Goal: Information Seeking & Learning: Learn about a topic

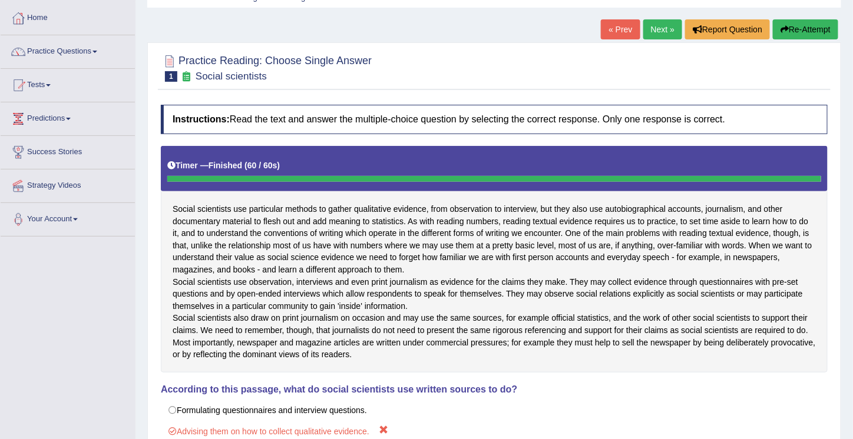
scroll to position [55, 0]
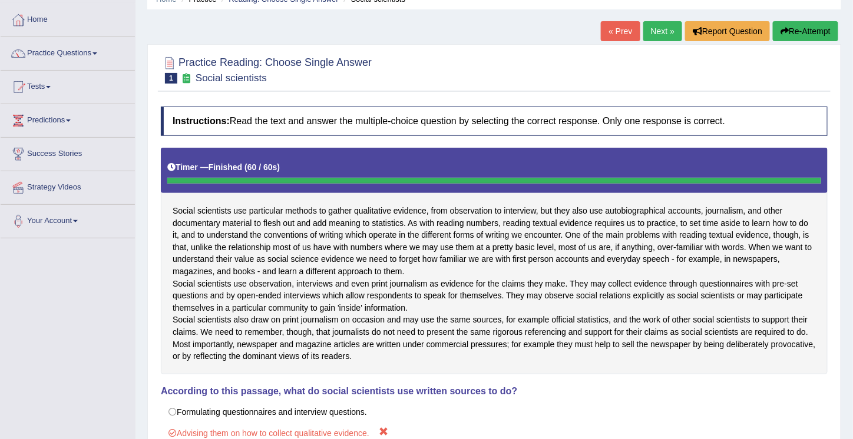
click at [661, 33] on link "Next »" at bounding box center [662, 31] width 39 height 20
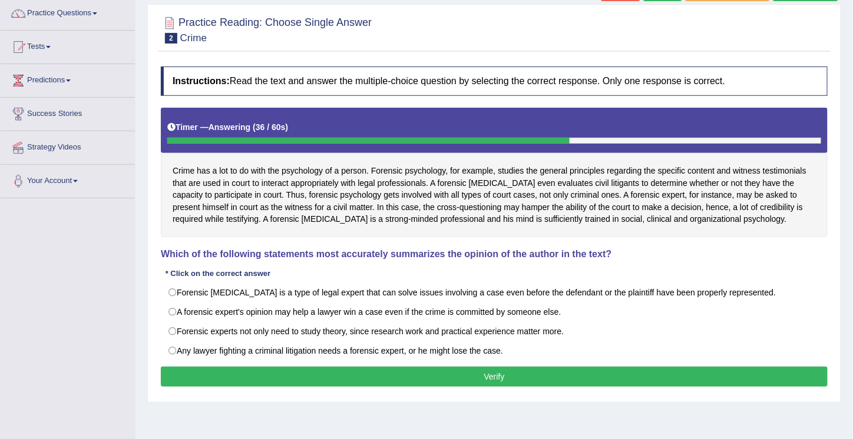
scroll to position [95, 0]
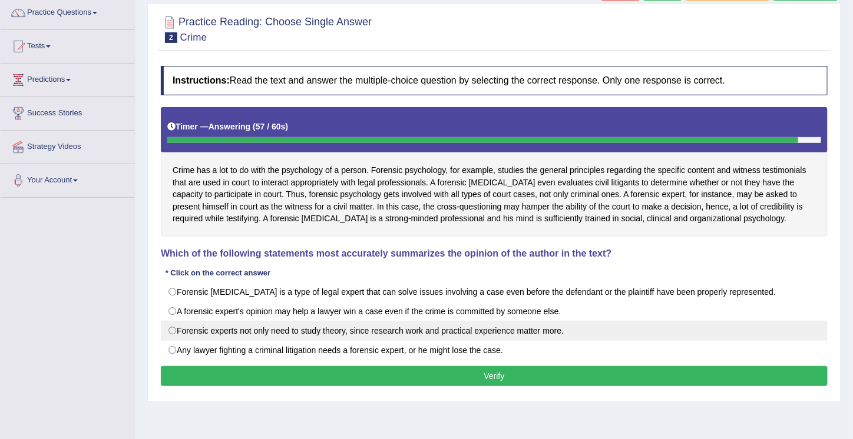
click at [177, 323] on label "Forensic experts not only need to study theory, since research work and practic…" at bounding box center [494, 331] width 667 height 20
radio input "true"
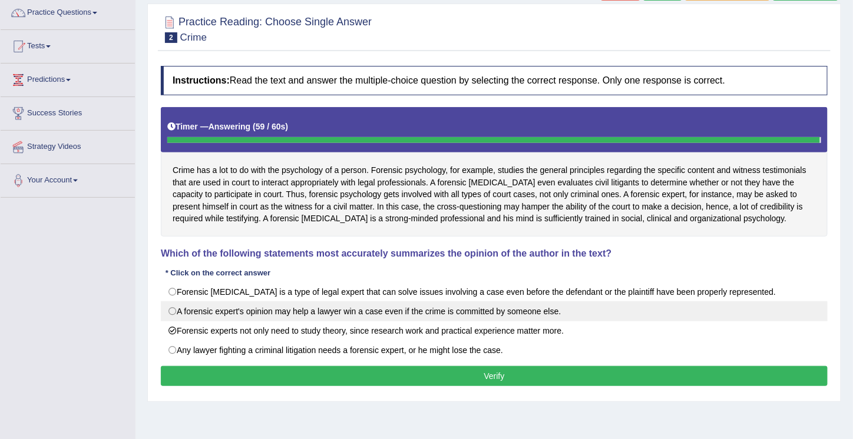
click at [171, 308] on label "A forensic expert's opinion may help a lawyer win a case even if the crime is c…" at bounding box center [494, 312] width 667 height 20
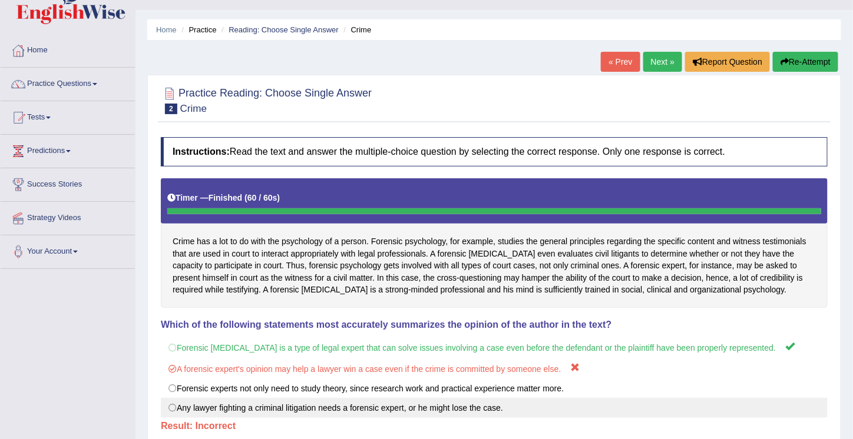
scroll to position [24, 0]
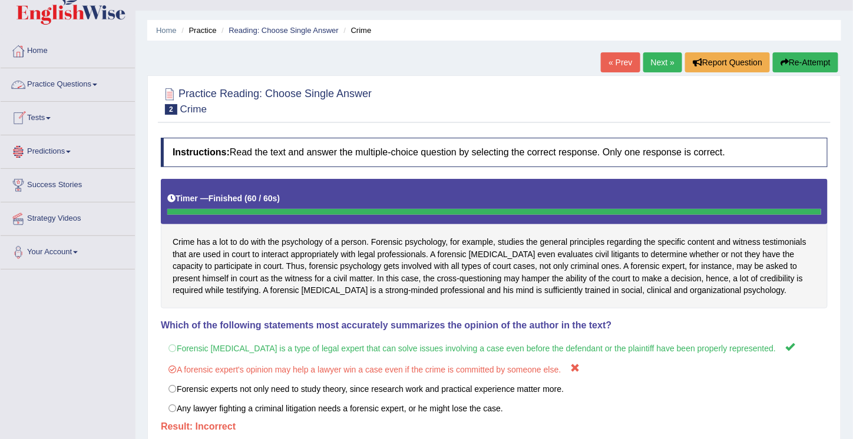
click at [55, 82] on link "Practice Questions" at bounding box center [68, 82] width 134 height 29
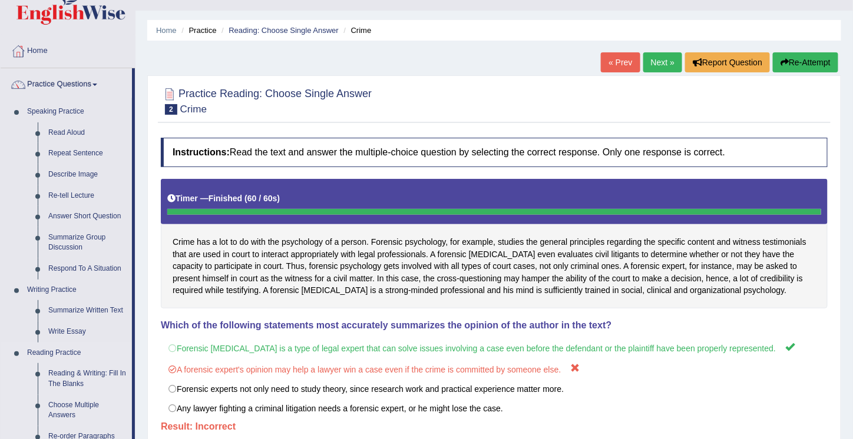
click at [48, 351] on link "Reading Practice" at bounding box center [77, 353] width 110 height 21
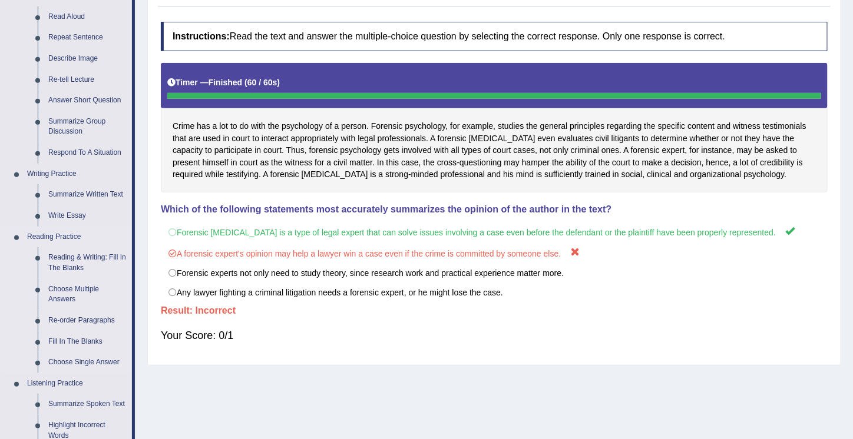
scroll to position [144, 0]
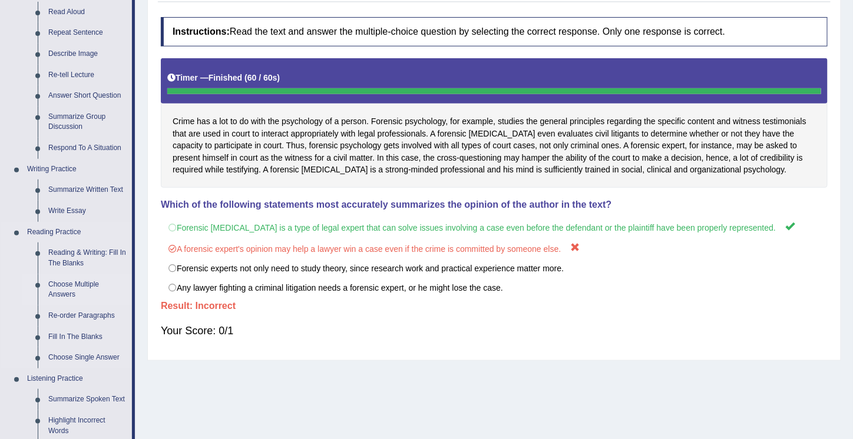
click at [64, 285] on link "Choose Multiple Answers" at bounding box center [87, 290] width 89 height 31
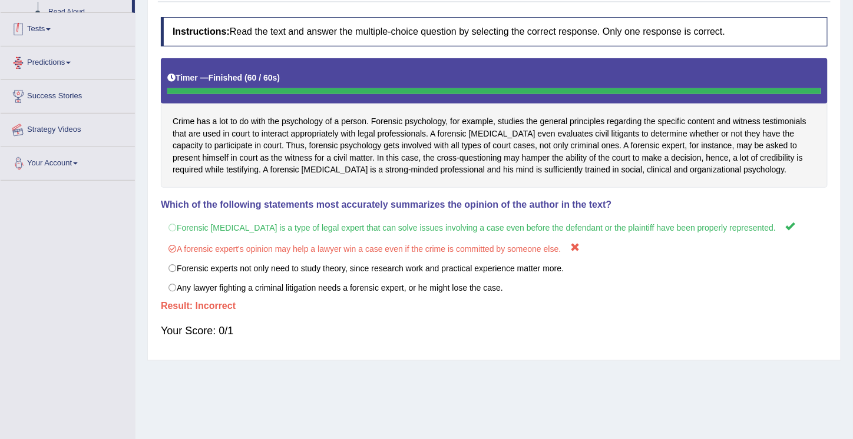
scroll to position [179, 0]
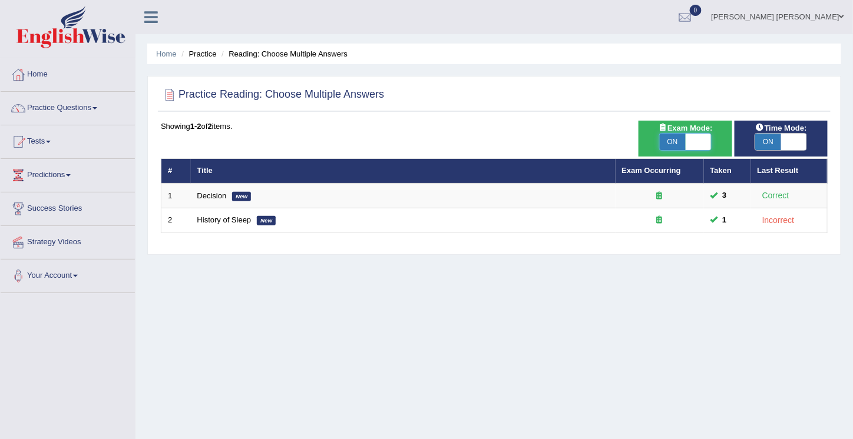
click at [691, 146] on span at bounding box center [699, 142] width 26 height 16
checkbox input "false"
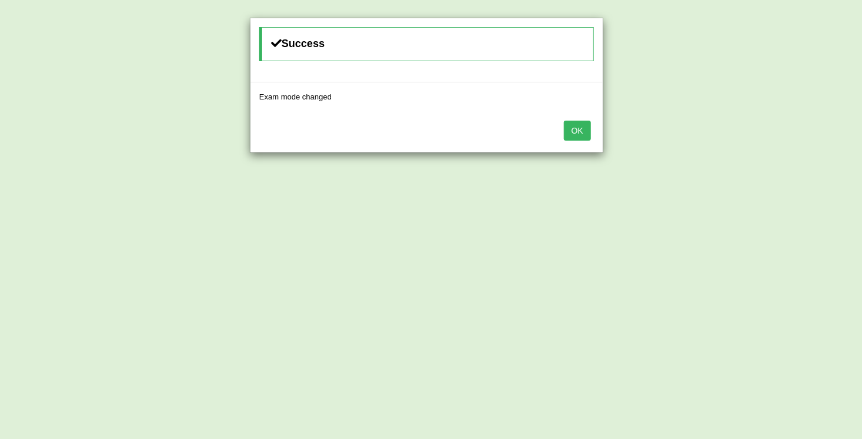
click at [580, 132] on button "OK" at bounding box center [577, 131] width 27 height 20
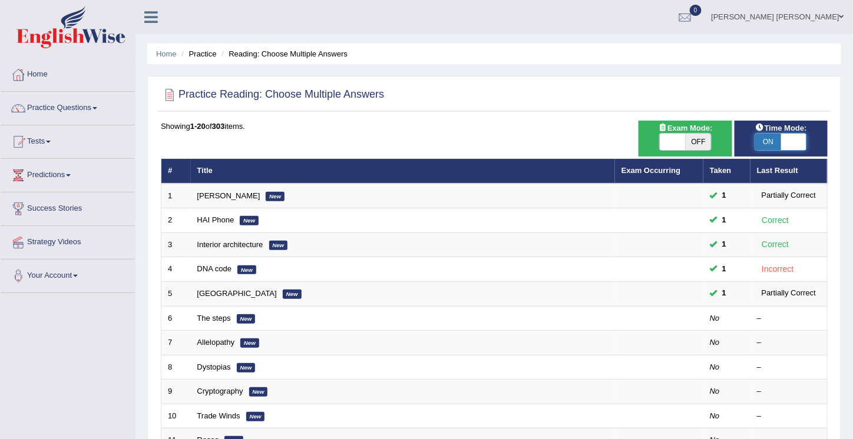
click at [795, 144] on span at bounding box center [794, 142] width 26 height 16
checkbox input "false"
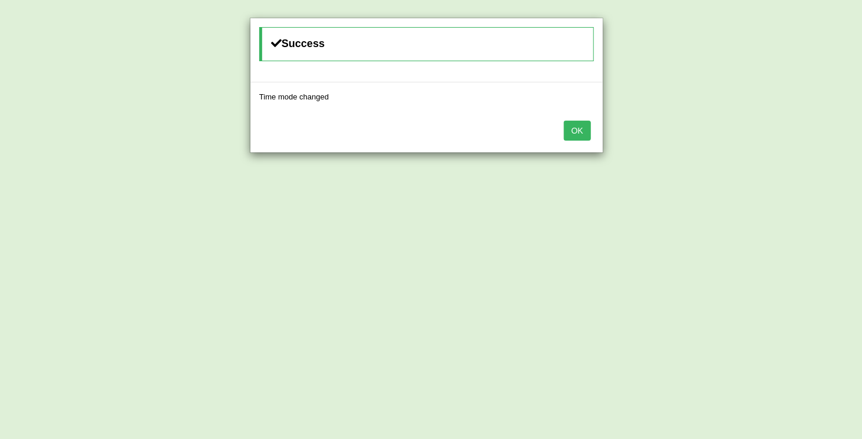
click at [575, 131] on button "OK" at bounding box center [577, 131] width 27 height 20
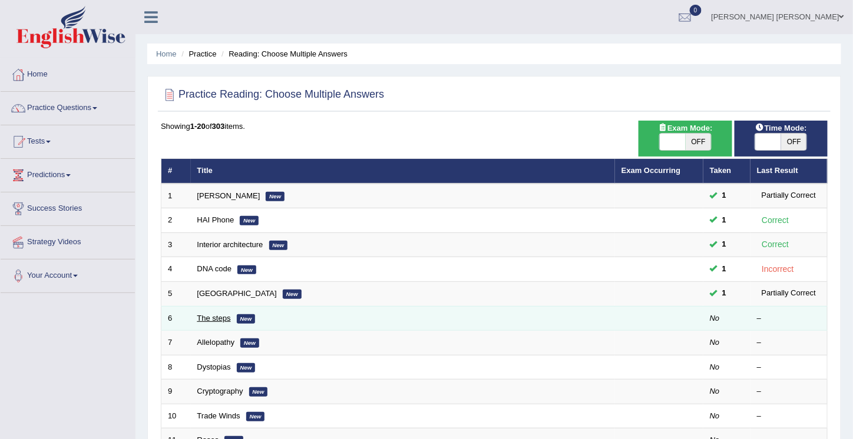
click at [211, 316] on link "The steps" at bounding box center [214, 318] width 34 height 9
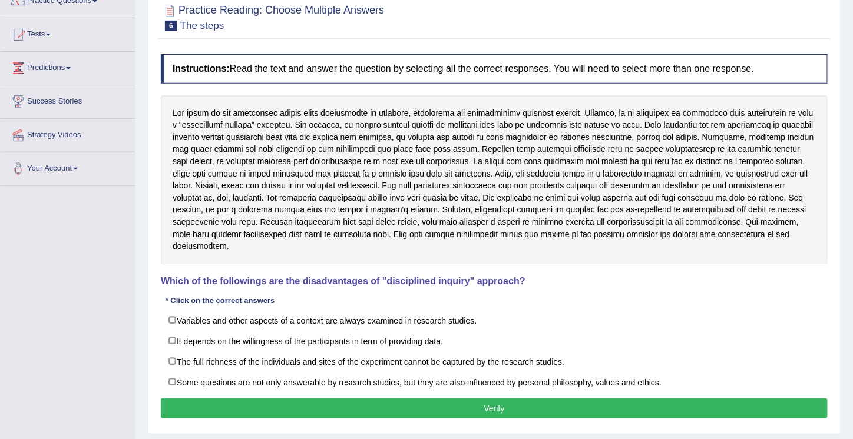
scroll to position [107, 0]
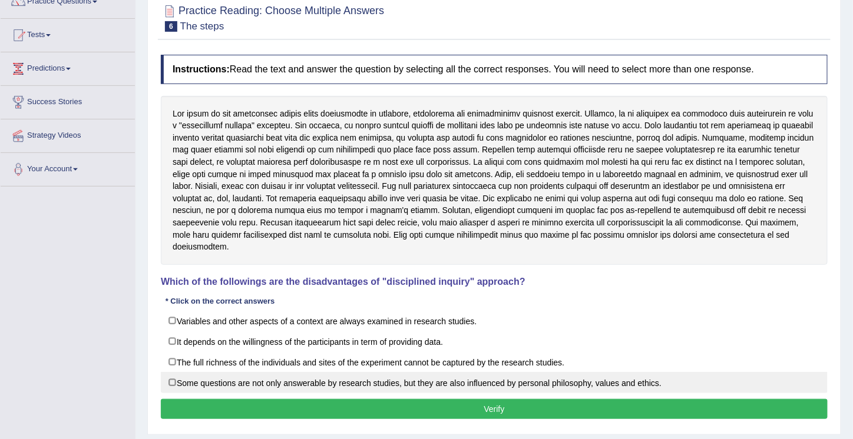
click at [173, 372] on label "Some questions are not only answerable by research studies, but they are also i…" at bounding box center [494, 382] width 667 height 21
checkbox input "true"
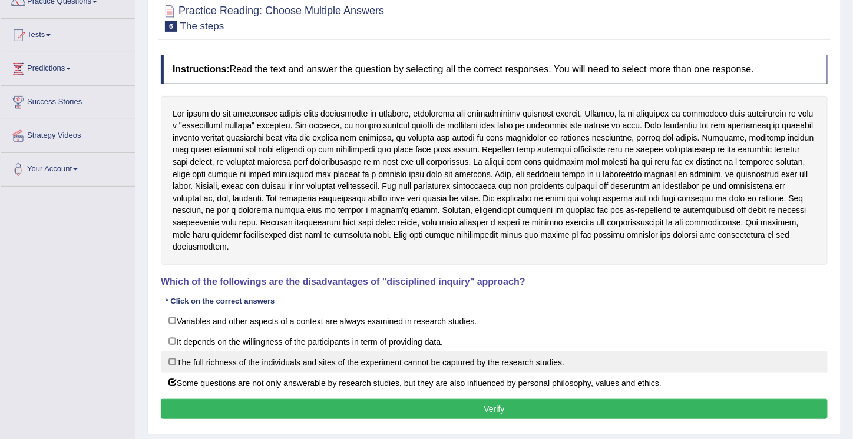
click at [173, 352] on label "The full richness of the individuals and sites of the experiment cannot be capt…" at bounding box center [494, 362] width 667 height 21
checkbox input "true"
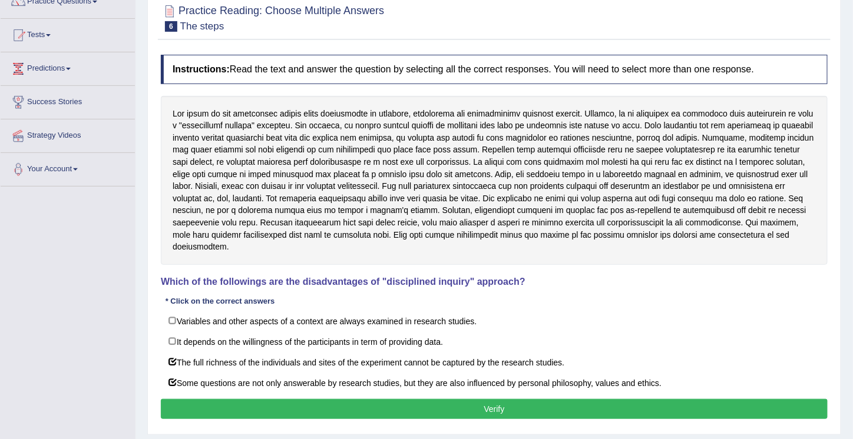
click at [488, 399] on button "Verify" at bounding box center [494, 409] width 667 height 20
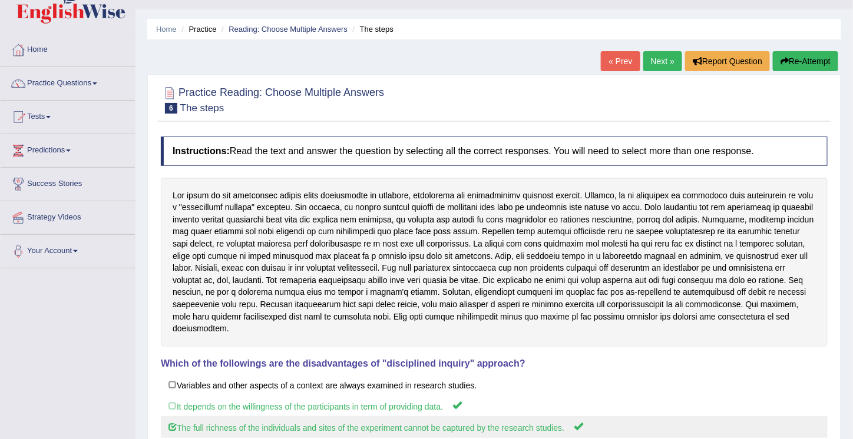
scroll to position [24, 0]
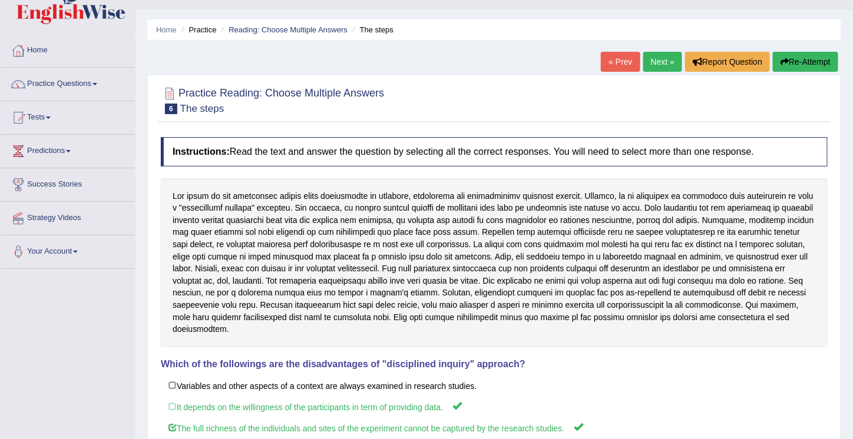
click at [659, 64] on link "Next »" at bounding box center [662, 62] width 39 height 20
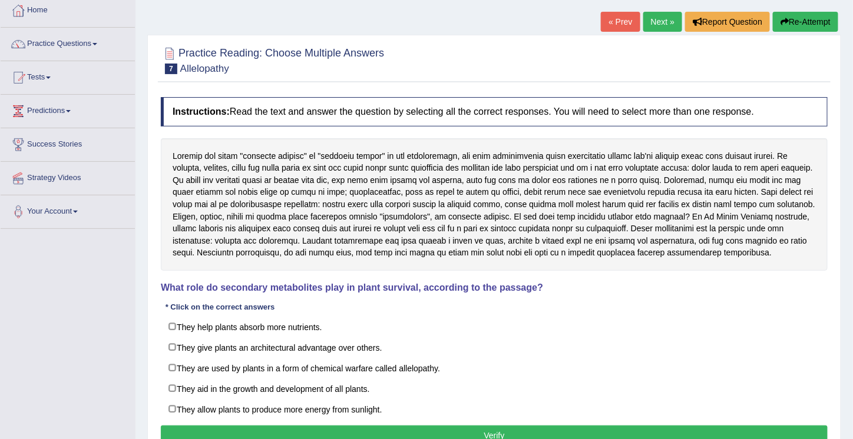
scroll to position [78, 0]
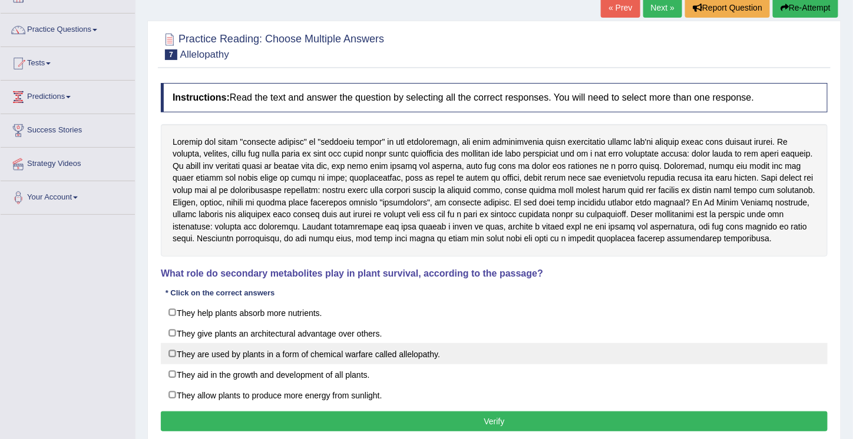
click at [175, 347] on label "They are used by plants in a form of chemical warfare called allelopathy." at bounding box center [494, 353] width 667 height 21
checkbox input "true"
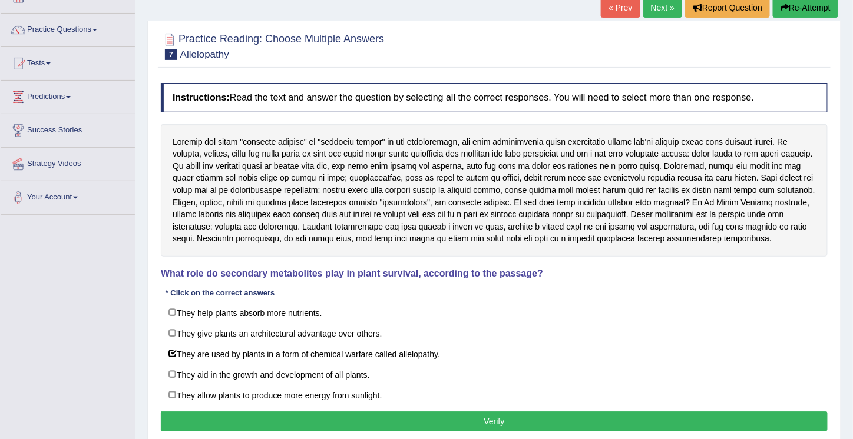
click at [495, 417] on button "Verify" at bounding box center [494, 422] width 667 height 20
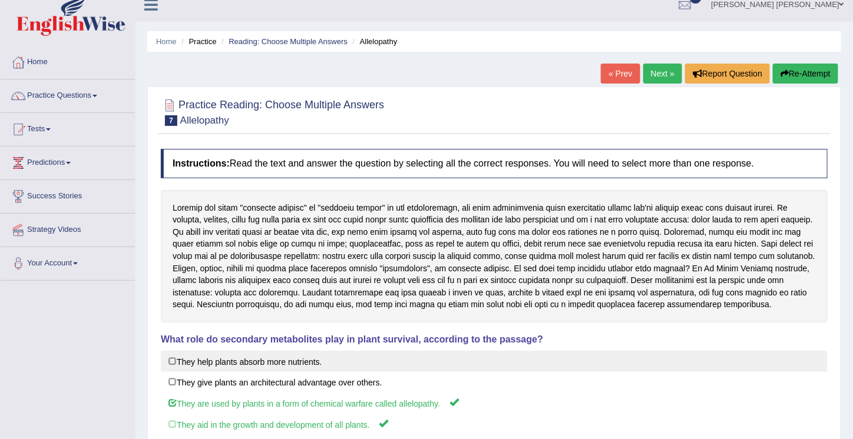
scroll to position [12, 0]
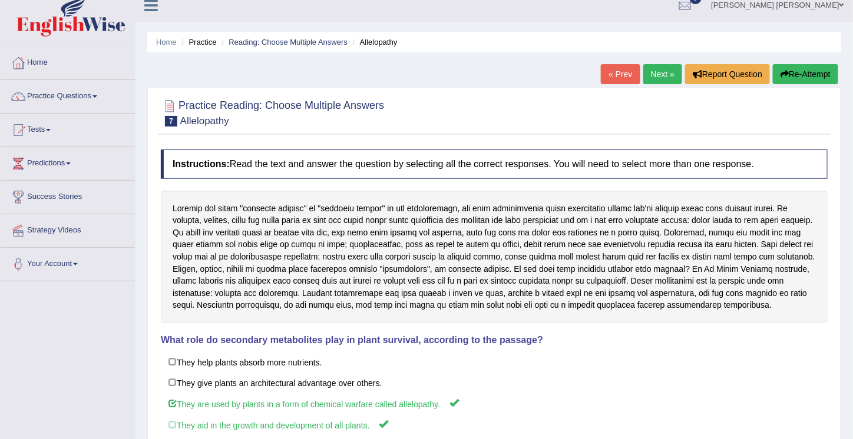
click at [651, 77] on link "Next »" at bounding box center [662, 74] width 39 height 20
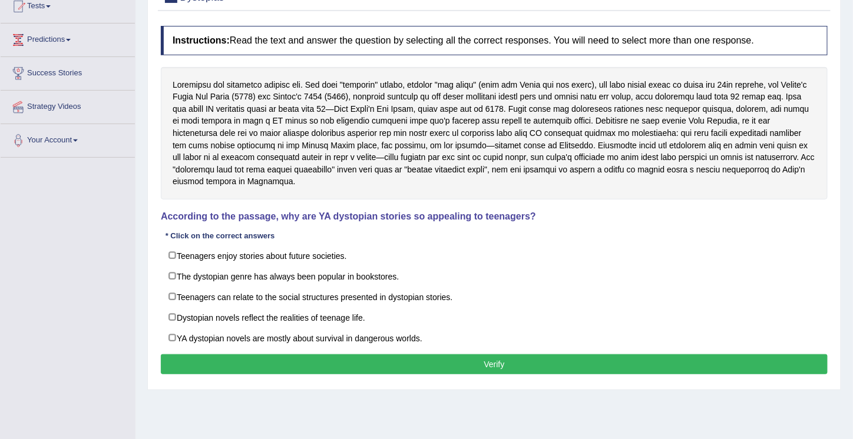
scroll to position [139, 0]
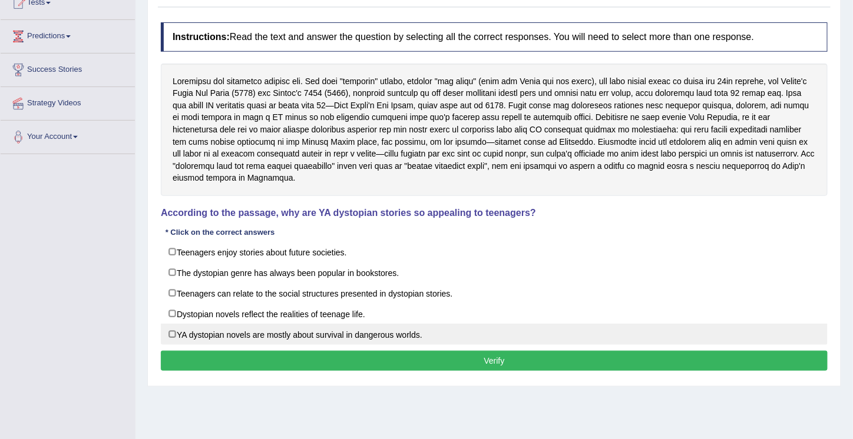
click at [180, 328] on label "YA dystopian novels are mostly about survival in dangerous worlds." at bounding box center [494, 334] width 667 height 21
checkbox input "true"
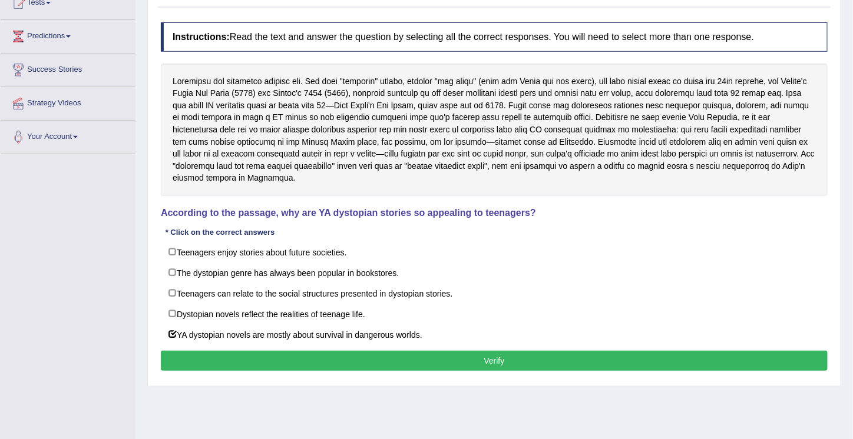
click at [493, 356] on button "Verify" at bounding box center [494, 361] width 667 height 20
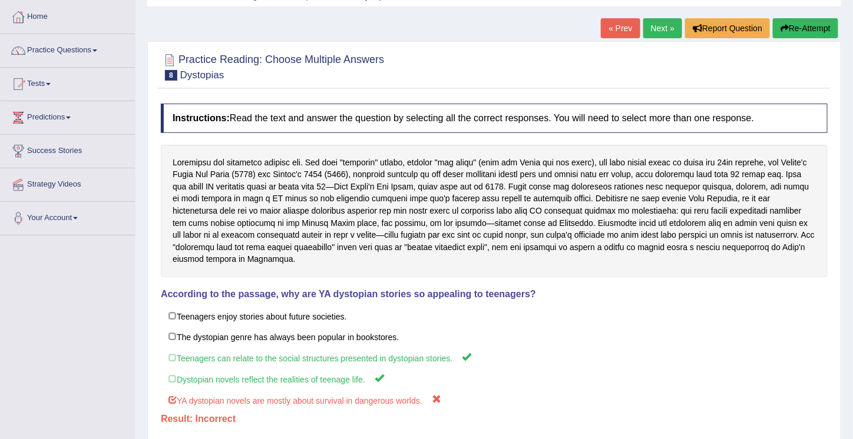
scroll to position [58, 0]
click at [58, 45] on link "Practice Questions" at bounding box center [68, 48] width 134 height 29
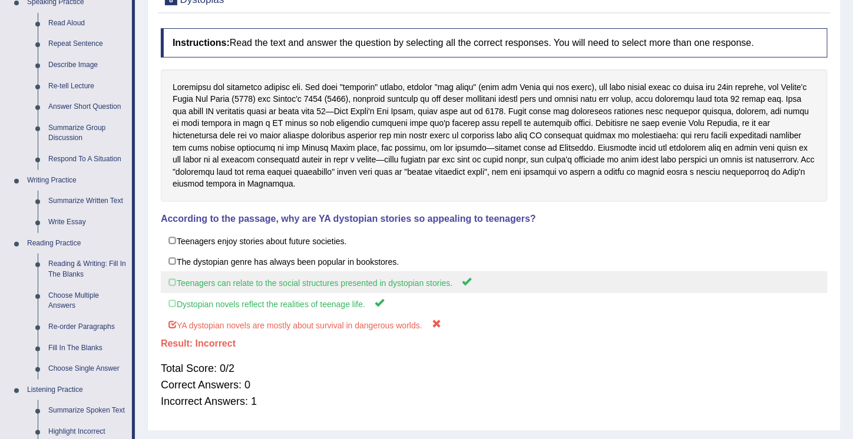
scroll to position [135, 0]
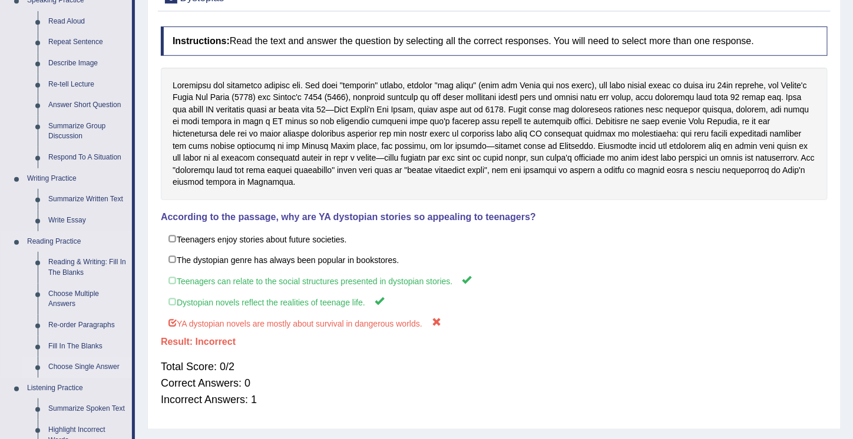
click at [72, 368] on link "Choose Single Answer" at bounding box center [87, 367] width 89 height 21
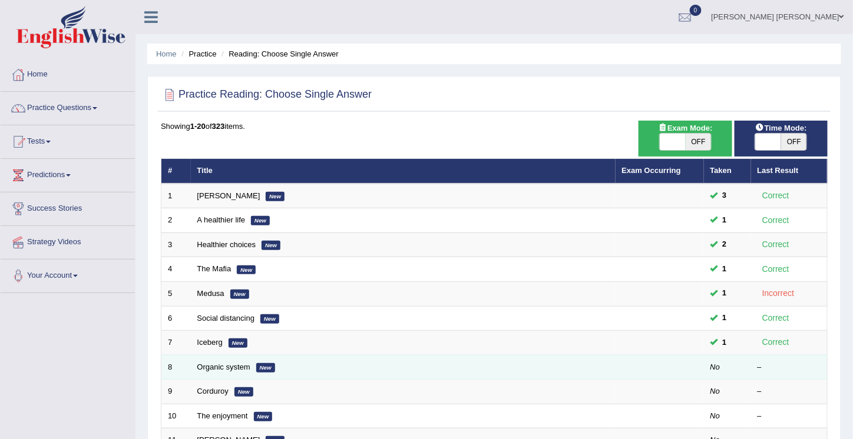
click at [651, 365] on td at bounding box center [660, 367] width 88 height 25
click at [275, 356] on td "Organic system New" at bounding box center [403, 367] width 425 height 25
click at [262, 363] on em "New" at bounding box center [265, 367] width 19 height 9
click at [213, 363] on link "Organic system" at bounding box center [223, 367] width 53 height 9
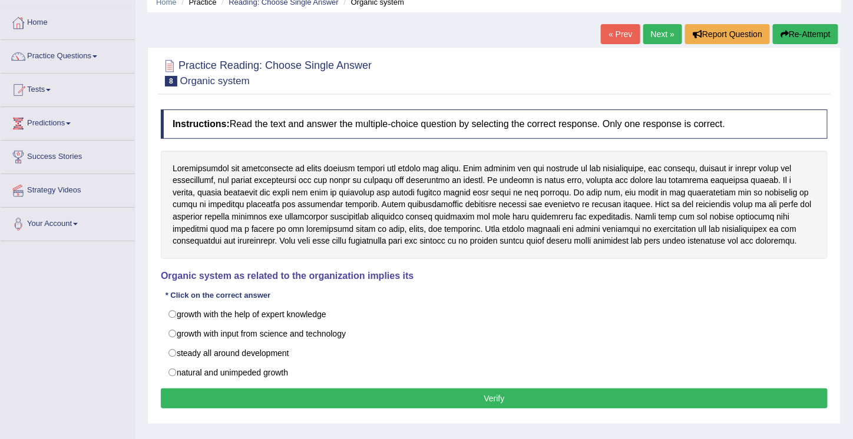
scroll to position [51, 0]
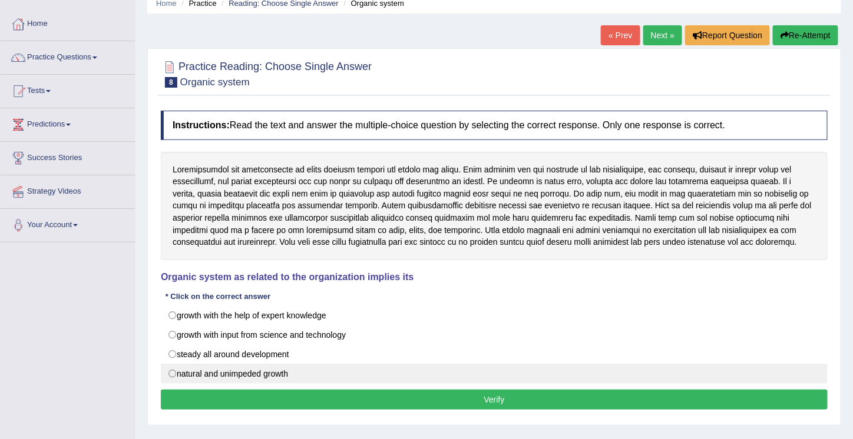
click at [173, 369] on label "natural and unimpeded growth" at bounding box center [494, 374] width 667 height 20
radio input "true"
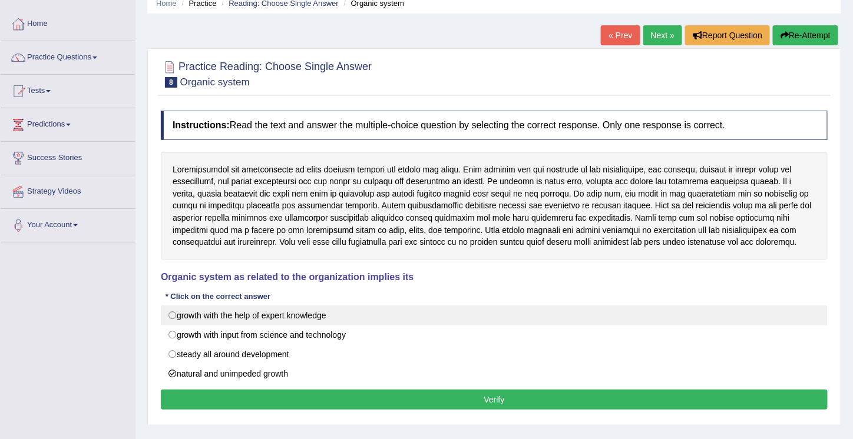
click at [174, 313] on label "growth with the help of expert knowledge" at bounding box center [494, 316] width 667 height 20
radio input "true"
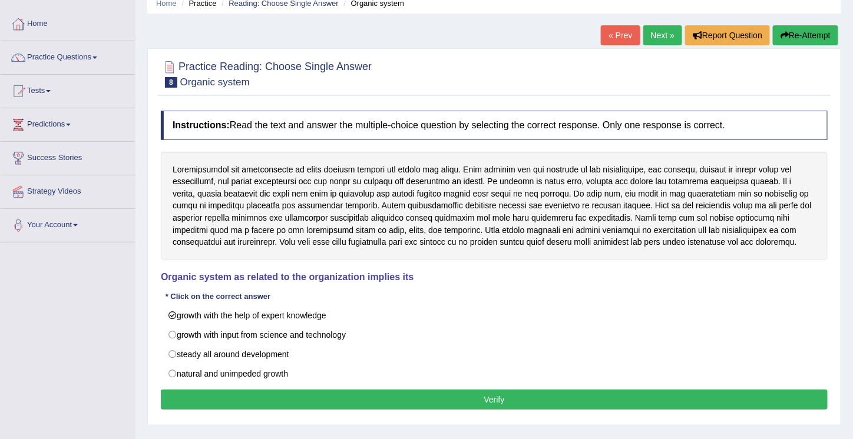
click at [490, 395] on button "Verify" at bounding box center [494, 400] width 667 height 20
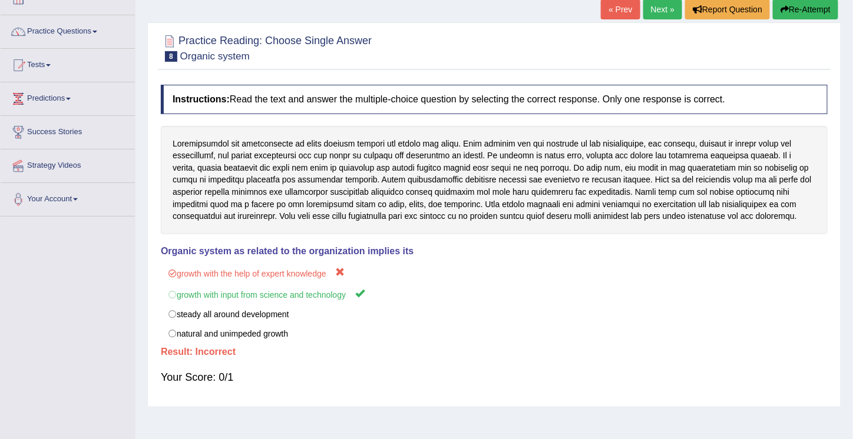
scroll to position [77, 0]
click at [74, 31] on link "Practice Questions" at bounding box center [68, 29] width 134 height 29
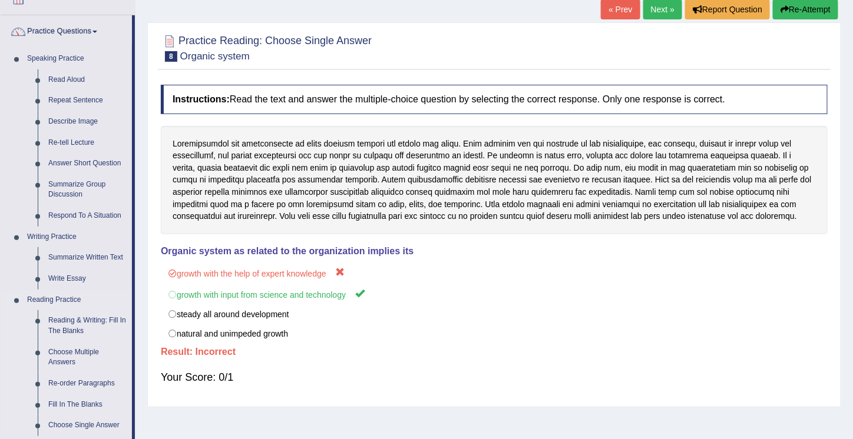
click at [59, 295] on link "Reading Practice" at bounding box center [77, 300] width 110 height 21
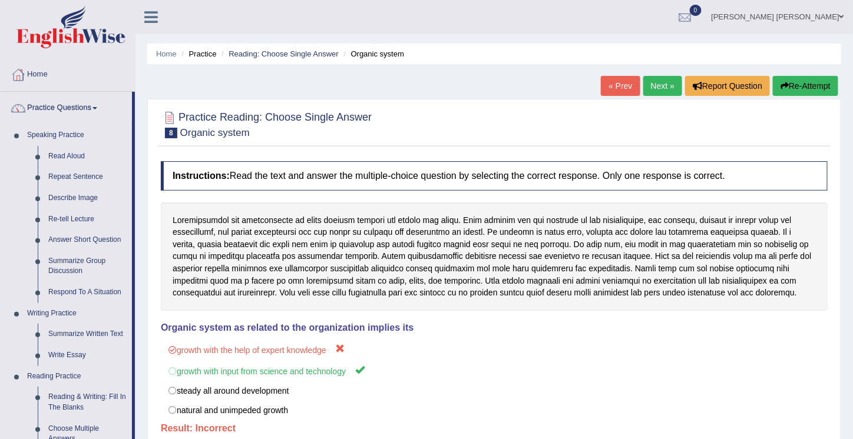
click at [661, 85] on link "Next »" at bounding box center [662, 86] width 39 height 20
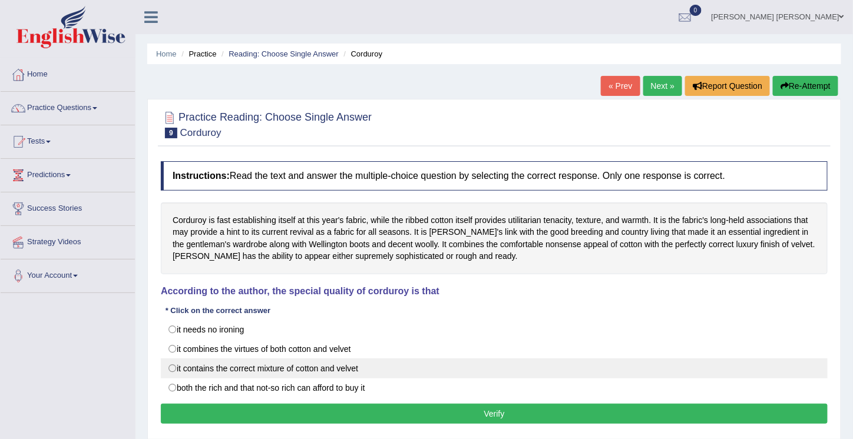
click at [173, 365] on label "it contains the correct mixture of cotton and velvet" at bounding box center [494, 369] width 667 height 20
radio input "true"
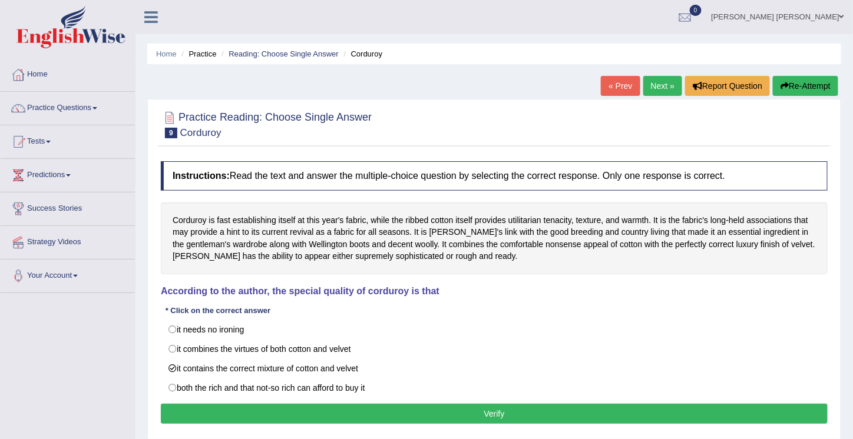
click at [495, 411] on button "Verify" at bounding box center [494, 414] width 667 height 20
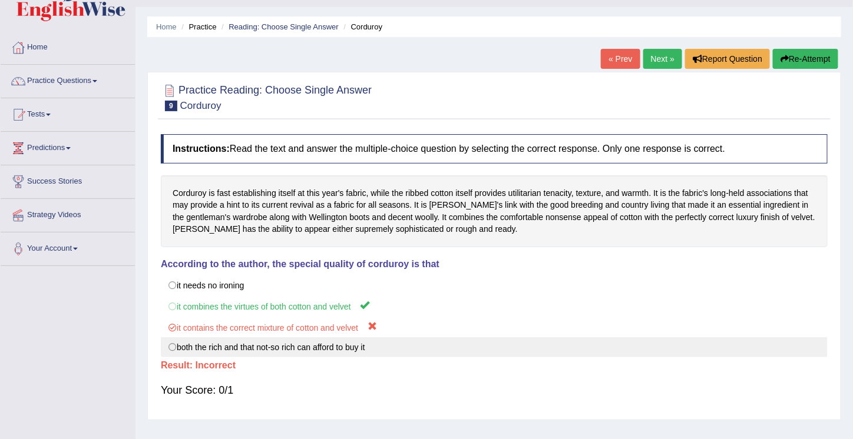
scroll to position [27, 0]
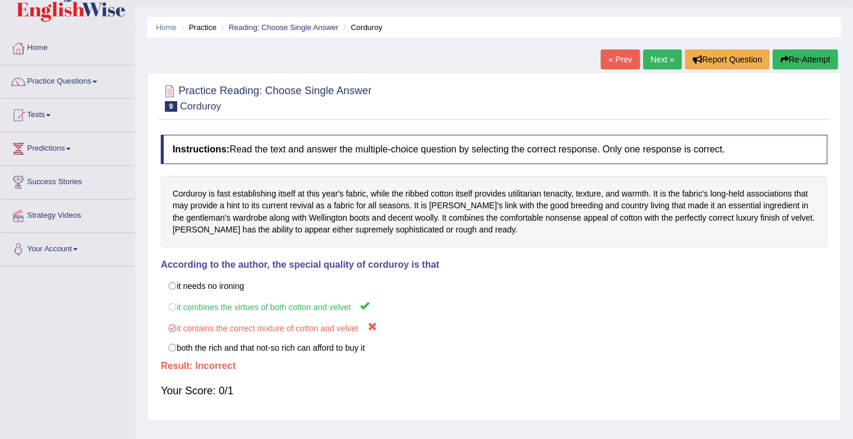
click at [64, 81] on link "Practice Questions" at bounding box center [68, 79] width 134 height 29
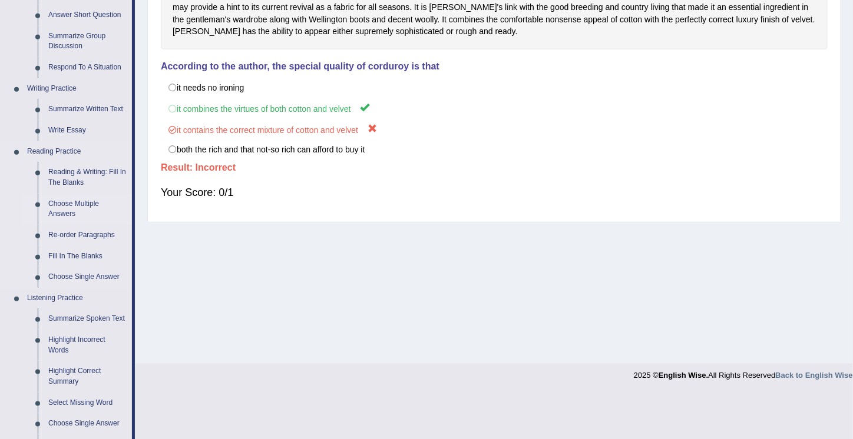
scroll to position [225, 0]
click at [71, 169] on link "Reading & Writing: Fill In The Blanks" at bounding box center [87, 177] width 89 height 31
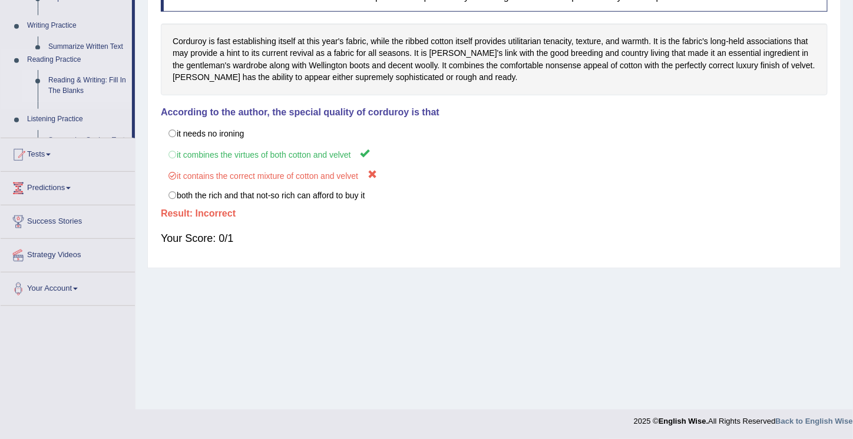
scroll to position [179, 0]
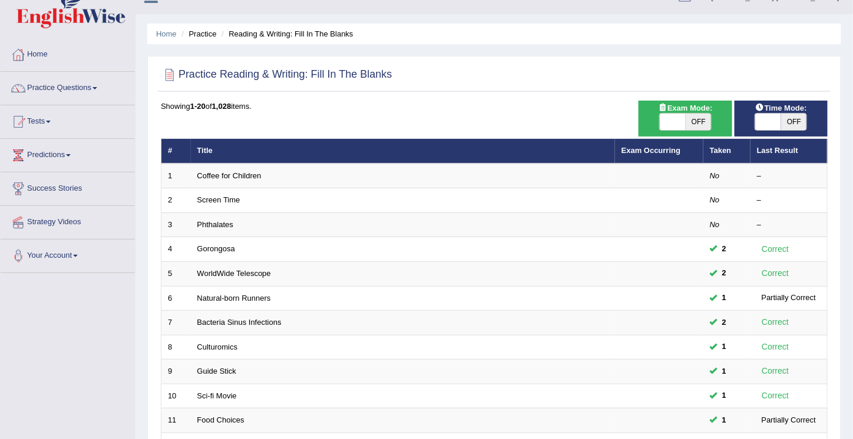
scroll to position [22, 0]
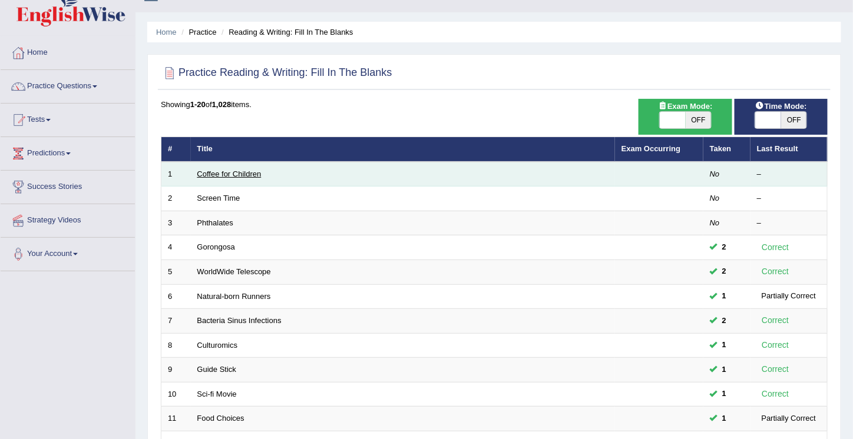
click at [254, 170] on link "Coffee for Children" at bounding box center [229, 174] width 64 height 9
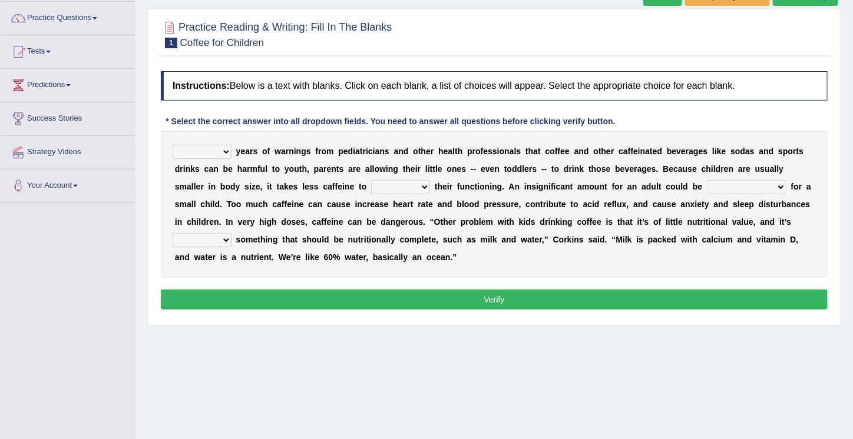
scroll to position [81, 0]
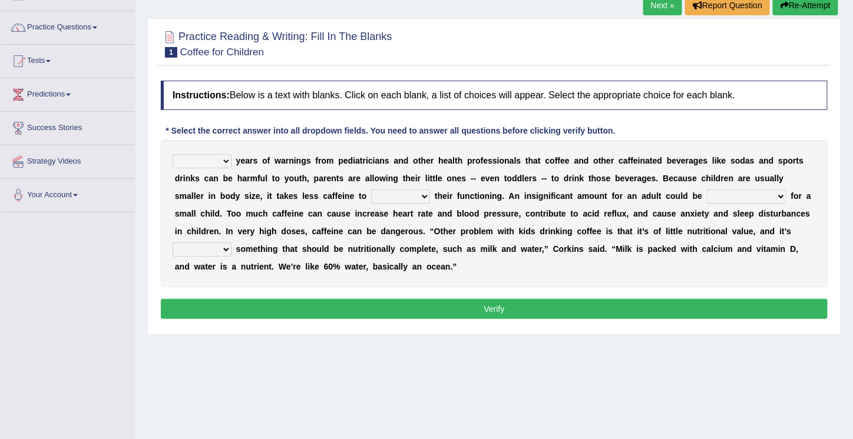
click at [227, 163] on select "Despite Instead Since Over" at bounding box center [202, 161] width 59 height 14
click at [173, 154] on select "Despite Instead Since Over" at bounding box center [202, 161] width 59 height 14
click at [226, 161] on select "Despite Instead Since Over" at bounding box center [202, 161] width 59 height 14
select select "Over"
click at [173, 154] on select "Despite Instead Since Over" at bounding box center [202, 161] width 59 height 14
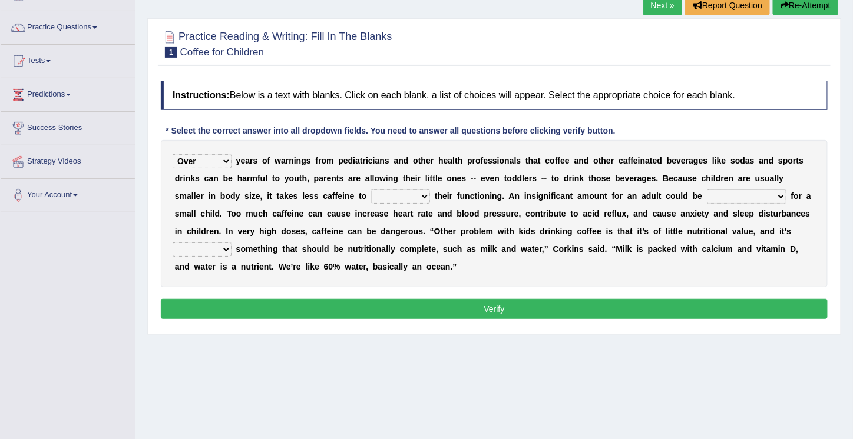
click at [391, 194] on select "coexist replicate impair revert" at bounding box center [400, 197] width 59 height 14
select select "revert"
click at [371, 190] on select "coexist replicate impair revert" at bounding box center [400, 197] width 59 height 14
click at [747, 196] on select "overwhelming inconsequential groundbreaking stubborn" at bounding box center [747, 197] width 80 height 14
select select "overwhelming"
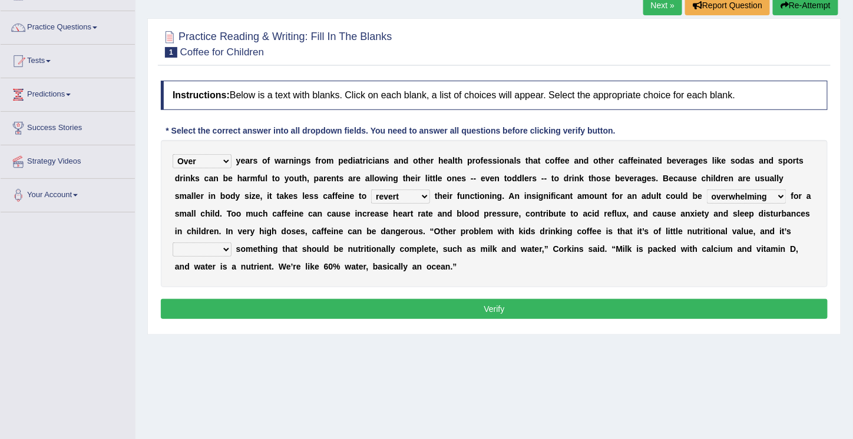
click at [707, 190] on select "overwhelming inconsequential groundbreaking stubborn" at bounding box center [747, 197] width 80 height 14
click at [747, 196] on select "overwhelming inconsequential groundbreaking stubborn" at bounding box center [747, 197] width 80 height 14
click at [796, 199] on div "Despite Instead Since Over y e a r s o f w a r n i n g s f r o m p e d i a t r …" at bounding box center [494, 213] width 667 height 147
click at [229, 247] on select "changing damaging diverting replacing" at bounding box center [202, 250] width 59 height 14
click at [173, 243] on select "changing damaging diverting replacing" at bounding box center [202, 250] width 59 height 14
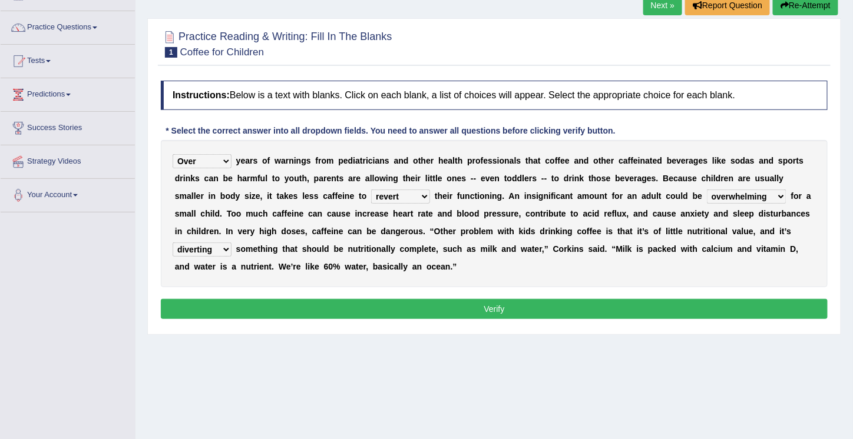
click at [225, 248] on select "changing damaging diverting replacing" at bounding box center [202, 250] width 59 height 14
click at [173, 243] on select "changing damaging diverting replacing" at bounding box center [202, 250] width 59 height 14
click at [223, 250] on select "changing damaging diverting replacing" at bounding box center [202, 250] width 59 height 14
select select "damaging"
click at [173, 243] on select "changing damaging diverting replacing" at bounding box center [202, 250] width 59 height 14
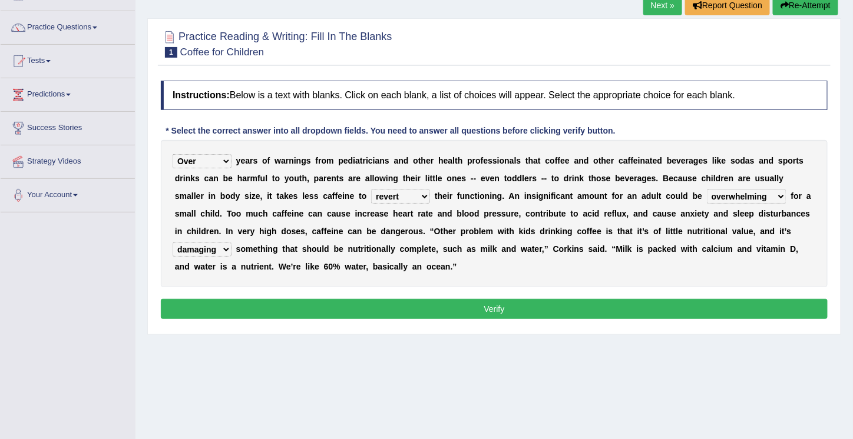
click at [487, 305] on button "Verify" at bounding box center [494, 309] width 667 height 20
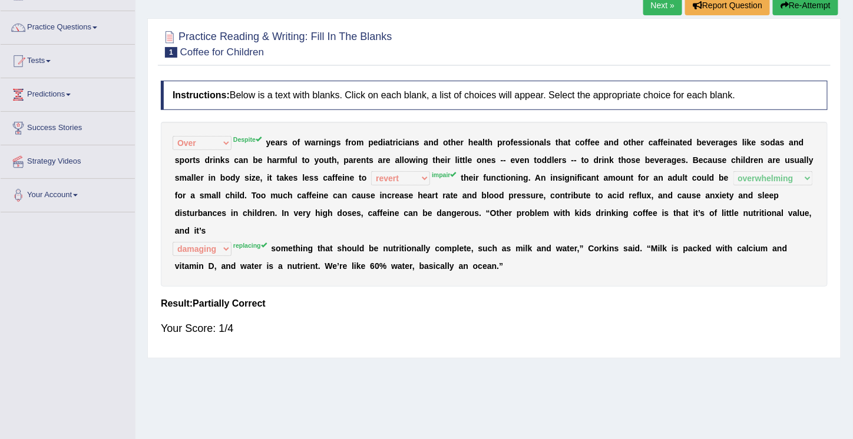
click at [437, 174] on sup "impair" at bounding box center [444, 174] width 25 height 7
click at [438, 174] on sup "impair" at bounding box center [444, 174] width 25 height 7
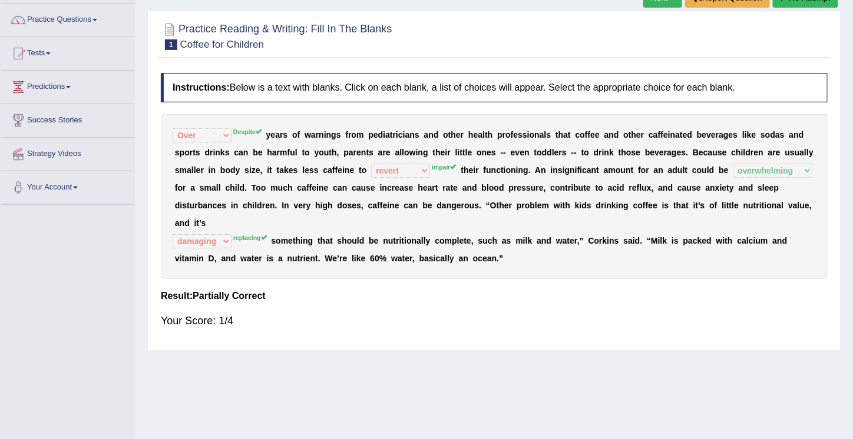
scroll to position [0, 0]
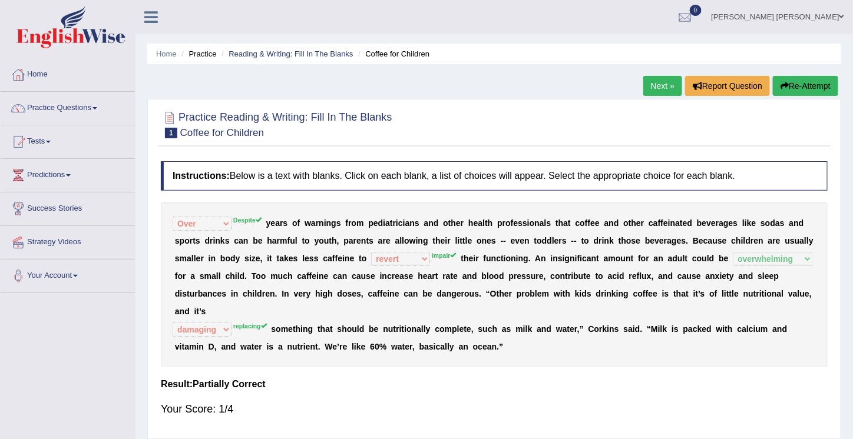
click at [811, 84] on button "Re-Attempt" at bounding box center [805, 86] width 65 height 20
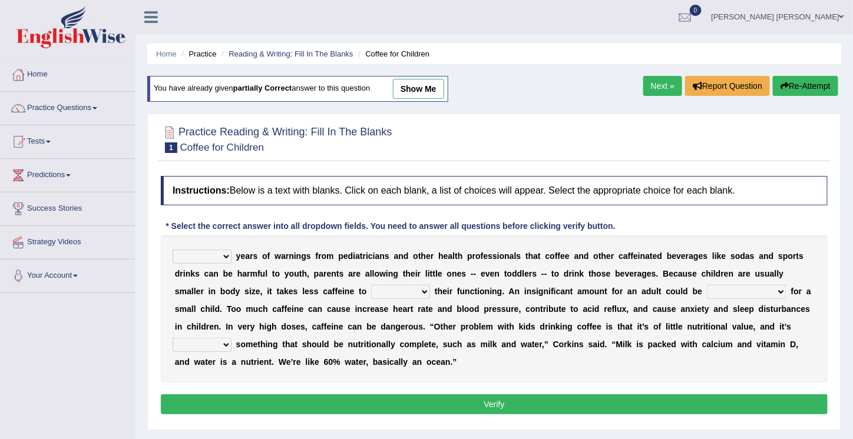
click at [226, 254] on select "Despite Instead Since Over" at bounding box center [202, 257] width 59 height 14
select select "Despite"
click at [173, 250] on select "Despite Instead Since Over" at bounding box center [202, 257] width 59 height 14
click at [389, 292] on select "coexist replicate impair revert" at bounding box center [400, 292] width 59 height 14
select select "impair"
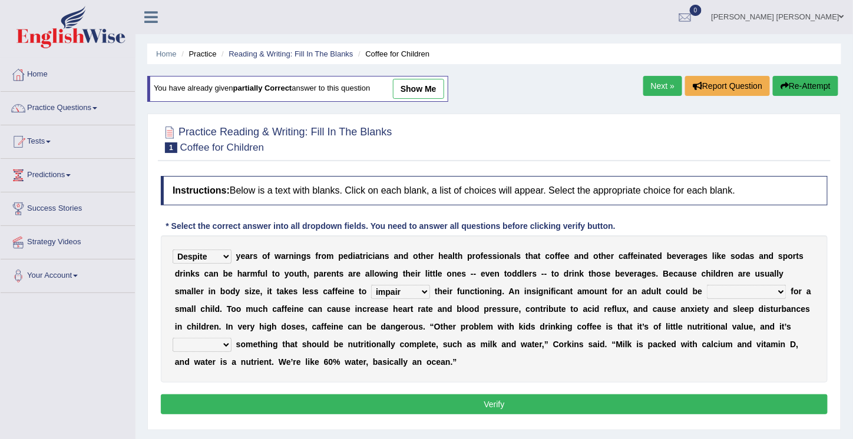
click at [371, 285] on select "coexist replicate impair revert" at bounding box center [400, 292] width 59 height 14
click at [749, 290] on select "overwhelming inconsequential groundbreaking stubborn" at bounding box center [747, 292] width 80 height 14
select select "overwhelming"
click at [707, 285] on select "overwhelming inconsequential groundbreaking stubborn" at bounding box center [747, 292] width 80 height 14
click at [227, 348] on select "changing damaging diverting replacing" at bounding box center [202, 345] width 59 height 14
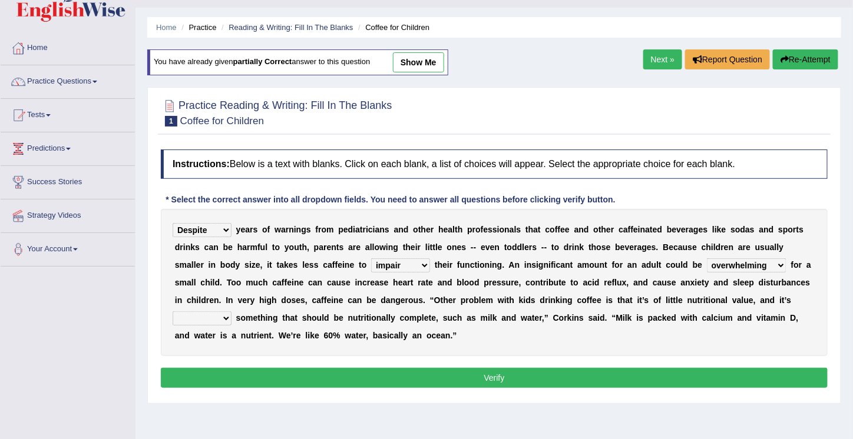
scroll to position [28, 0]
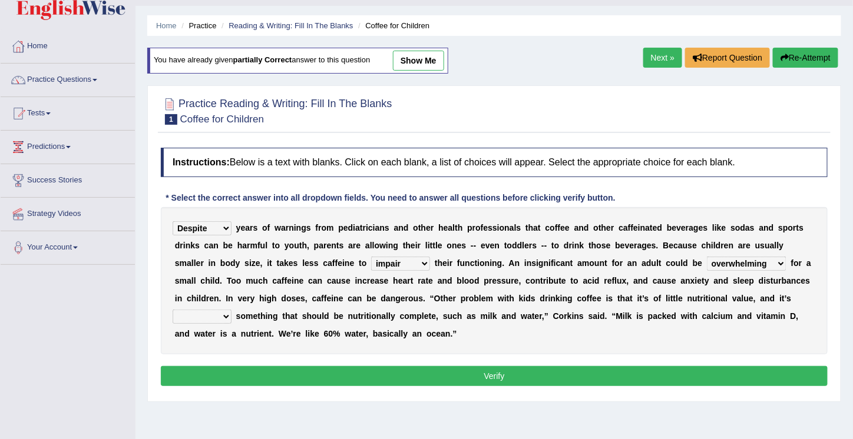
click at [226, 315] on select "changing damaging diverting replacing" at bounding box center [202, 317] width 59 height 14
click at [173, 310] on select "changing damaging diverting replacing" at bounding box center [202, 317] width 59 height 14
click at [226, 313] on select "changing damaging diverting replacing" at bounding box center [202, 317] width 59 height 14
select select "replacing"
click at [173, 310] on select "changing damaging diverting replacing" at bounding box center [202, 317] width 59 height 14
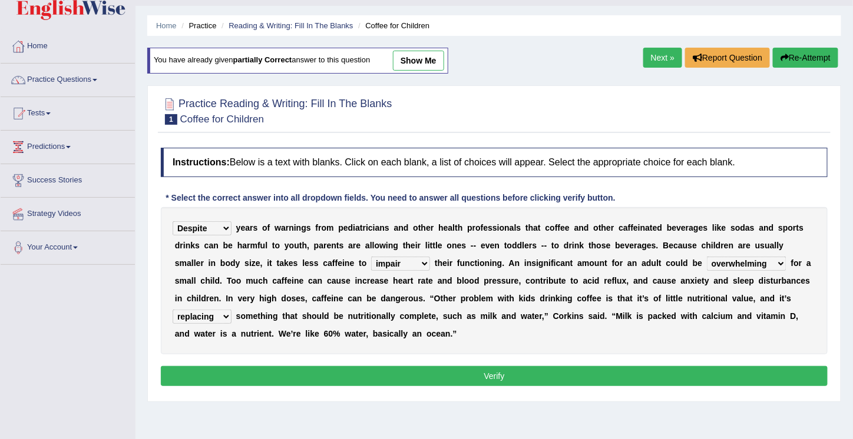
click at [487, 372] on button "Verify" at bounding box center [494, 376] width 667 height 20
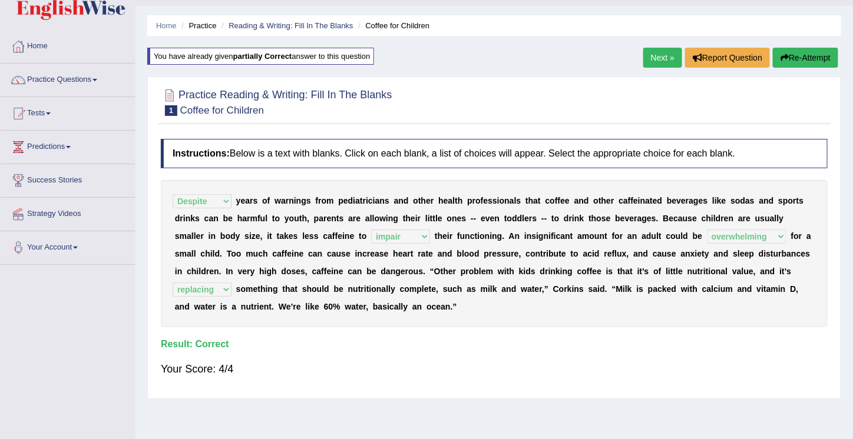
click at [797, 58] on button "Re-Attempt" at bounding box center [805, 58] width 65 height 20
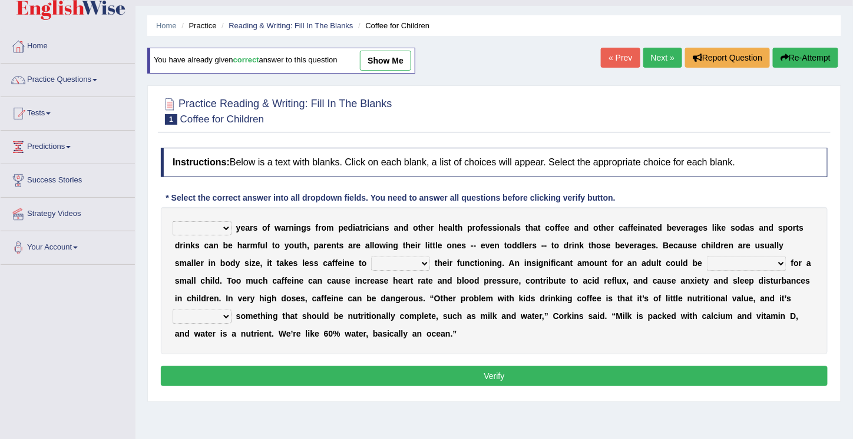
click at [391, 262] on select "coexist replicate impair revert" at bounding box center [400, 264] width 59 height 14
click at [223, 314] on select "changing damaging diverting replacing" at bounding box center [202, 317] width 59 height 14
click at [224, 224] on select "Despite Instead Since Over" at bounding box center [202, 228] width 59 height 14
select select "Despite"
click at [173, 221] on select "Despite Instead Since Over" at bounding box center [202, 228] width 59 height 14
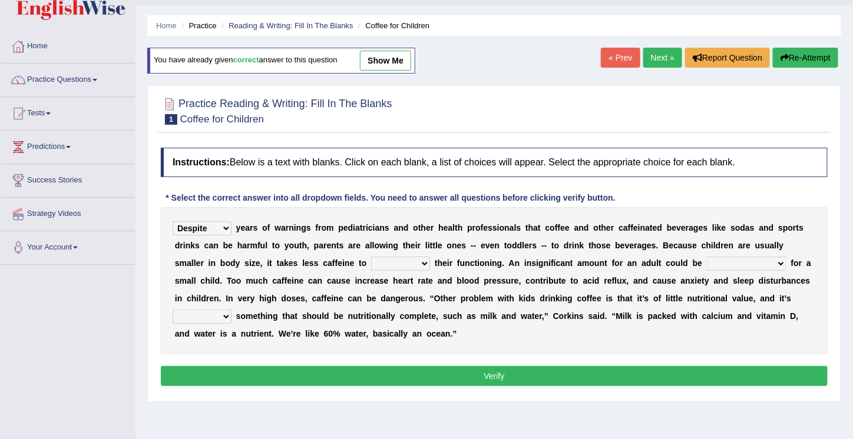
click at [392, 262] on select "coexist replicate impair revert" at bounding box center [400, 264] width 59 height 14
select select "impair"
click at [371, 257] on select "coexist replicate impair revert" at bounding box center [400, 264] width 59 height 14
click at [743, 259] on select "overwhelming inconsequential groundbreaking stubborn" at bounding box center [747, 264] width 80 height 14
select select "overwhelming"
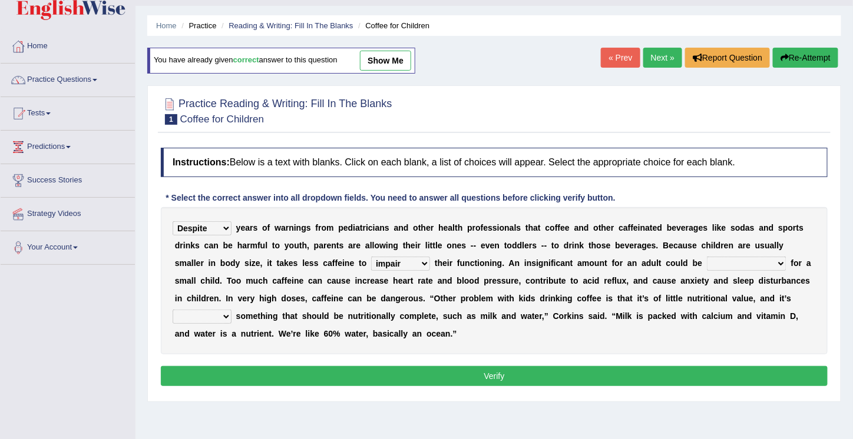
click at [707, 257] on select "overwhelming inconsequential groundbreaking stubborn" at bounding box center [747, 264] width 80 height 14
click at [224, 313] on select "changing damaging diverting replacing" at bounding box center [202, 317] width 59 height 14
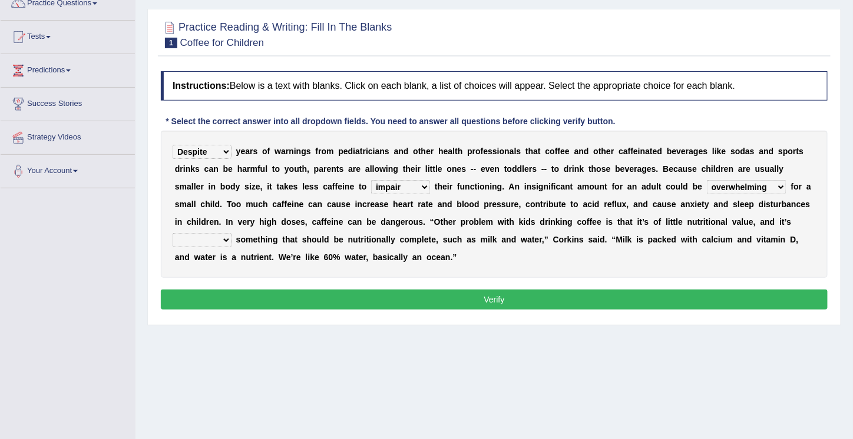
scroll to position [110, 0]
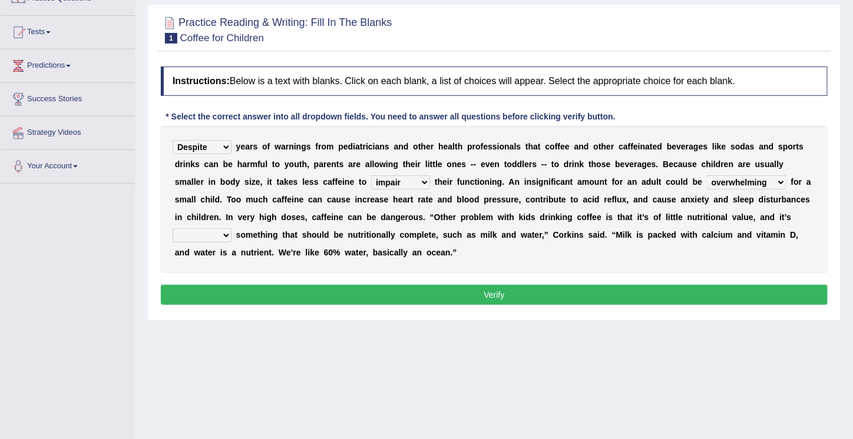
click at [227, 232] on select "changing damaging diverting replacing" at bounding box center [202, 236] width 59 height 14
select select "replacing"
click at [173, 229] on select "changing damaging diverting replacing" at bounding box center [202, 236] width 59 height 14
click at [488, 289] on button "Verify" at bounding box center [494, 295] width 667 height 20
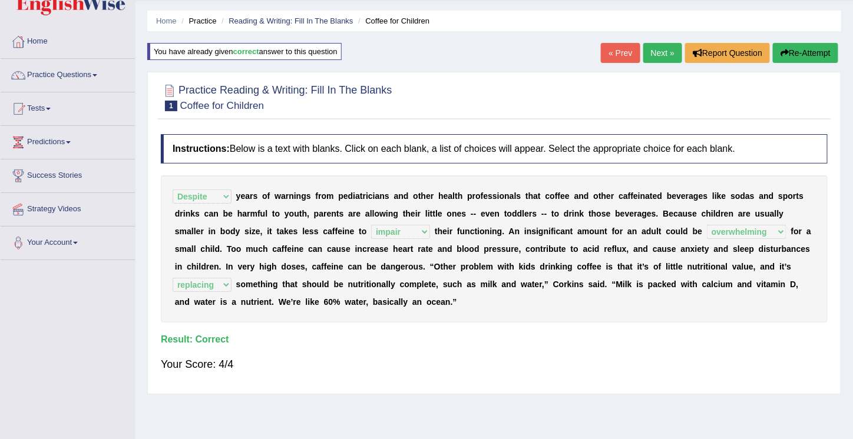
scroll to position [0, 0]
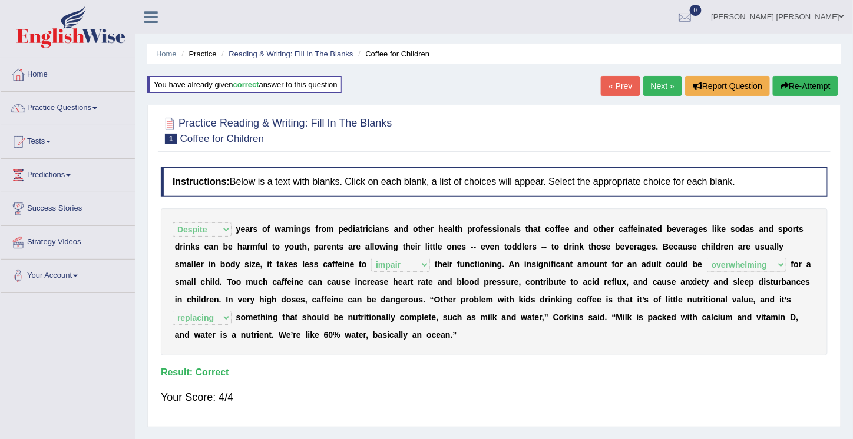
click at [661, 87] on link "Next »" at bounding box center [662, 86] width 39 height 20
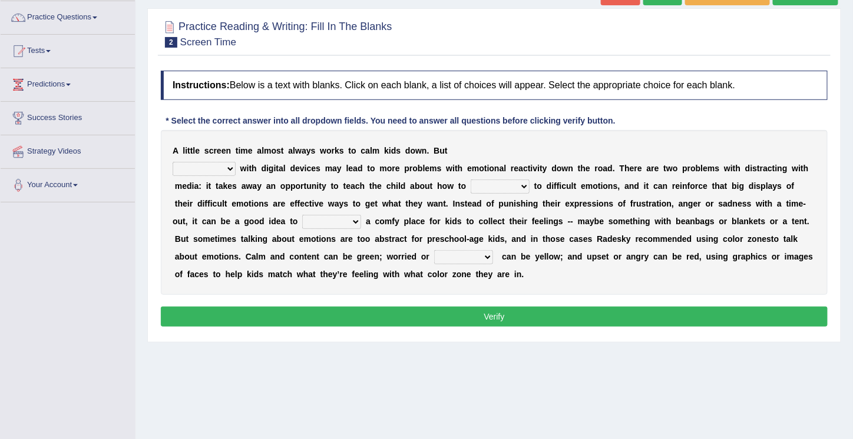
scroll to position [92, 0]
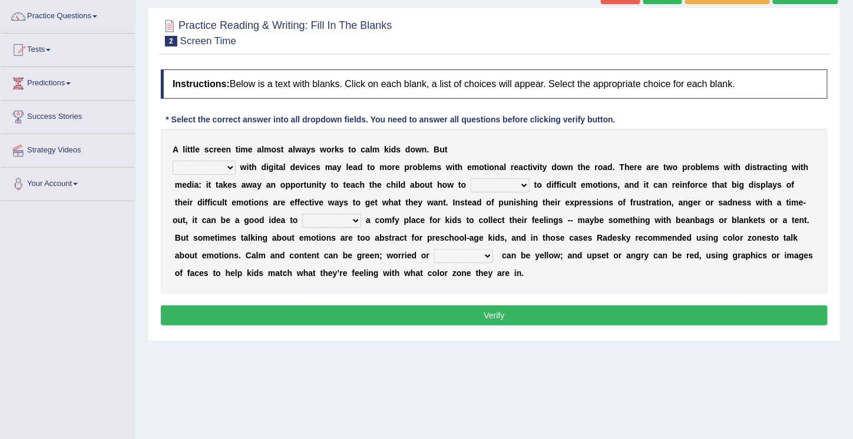
click at [232, 165] on select "consulting reminding suspending soothing" at bounding box center [204, 168] width 63 height 14
select select "consulting"
click at [173, 161] on select "consulting reminding suspending soothing" at bounding box center [204, 168] width 63 height 14
click at [525, 183] on select "comfort respond interact dominate" at bounding box center [500, 185] width 59 height 14
select select "interact"
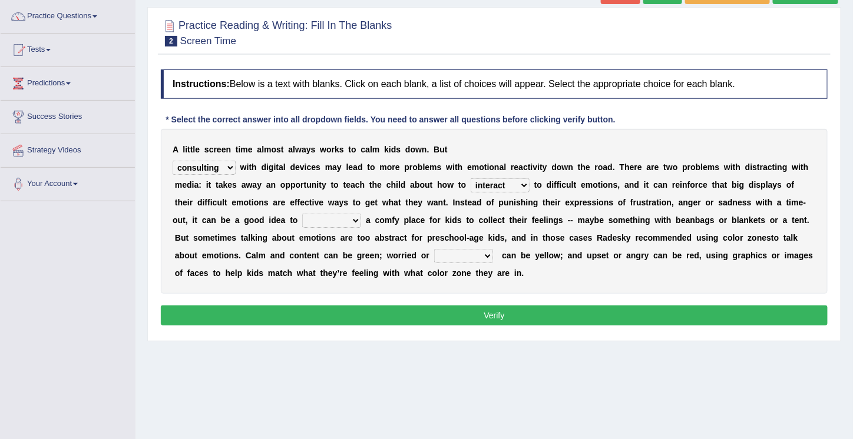
click at [471, 178] on select "comfort respond interact dominate" at bounding box center [500, 185] width 59 height 14
click at [328, 219] on select "take for set up take into set out" at bounding box center [331, 221] width 59 height 14
select select "take for"
click at [302, 214] on select "take for set up take into set out" at bounding box center [331, 221] width 59 height 14
click at [461, 254] on select "agitated educated agape allocated" at bounding box center [463, 256] width 59 height 14
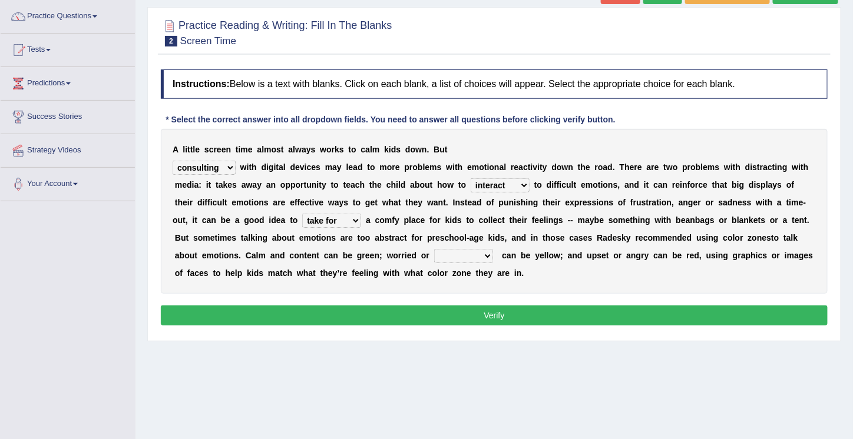
select select "agitated"
click at [434, 249] on select "agitated educated agape allocated" at bounding box center [463, 256] width 59 height 14
click at [328, 220] on select "take for set up take into set out" at bounding box center [331, 221] width 59 height 14
select select "set out"
click at [302, 214] on select "take for set up take into set out" at bounding box center [331, 221] width 59 height 14
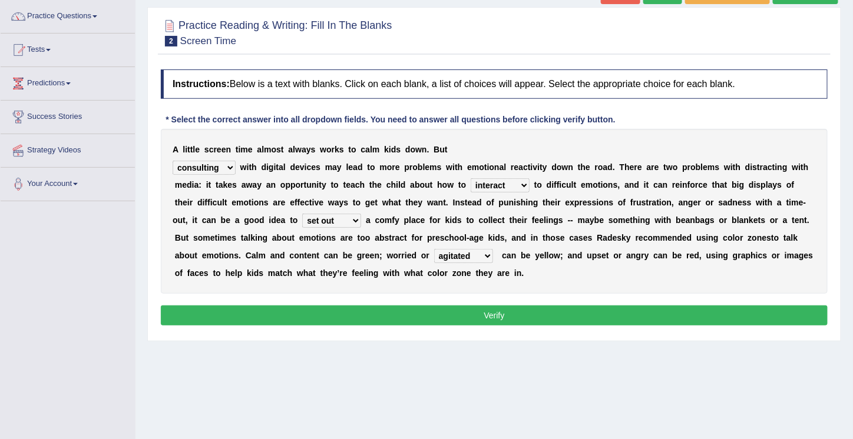
click at [496, 311] on button "Verify" at bounding box center [494, 316] width 667 height 20
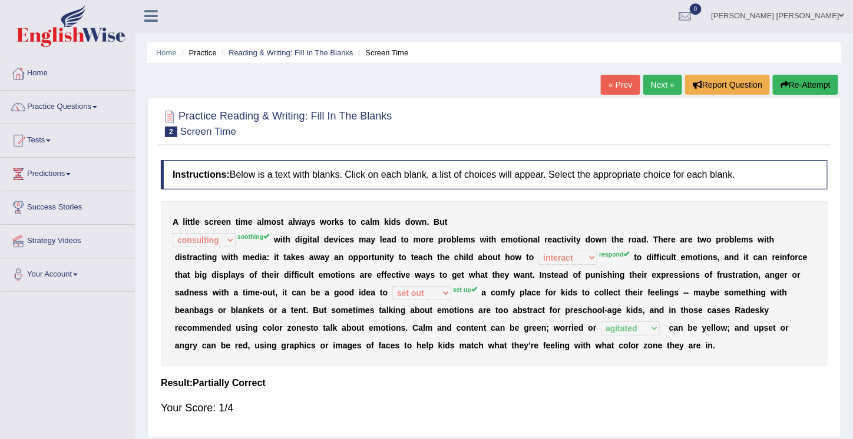
scroll to position [0, 0]
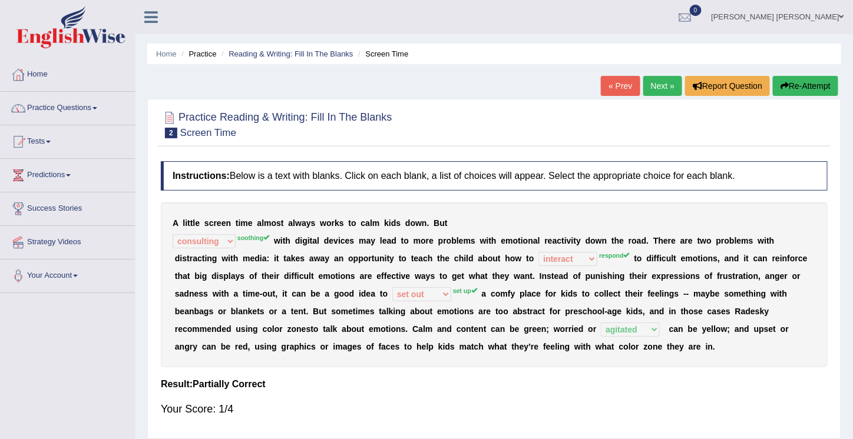
click at [798, 87] on button "Re-Attempt" at bounding box center [805, 86] width 65 height 20
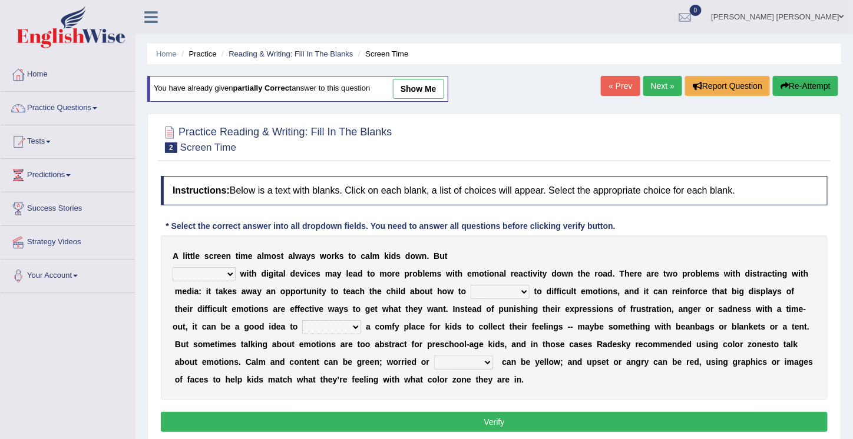
scroll to position [44, 0]
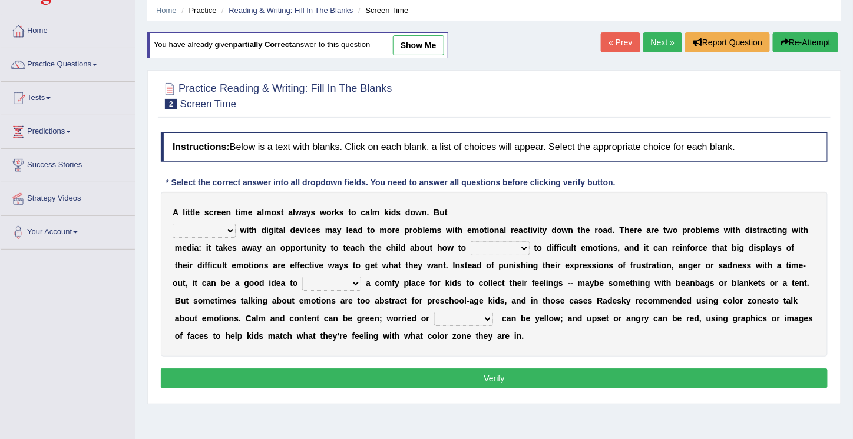
click at [231, 229] on select "consulting reminding suspending soothing" at bounding box center [204, 231] width 63 height 14
select select "soothing"
click at [173, 224] on select "consulting reminding suspending soothing" at bounding box center [204, 231] width 63 height 14
click at [524, 247] on select "comfort respond interact dominate" at bounding box center [500, 249] width 59 height 14
select select "respond"
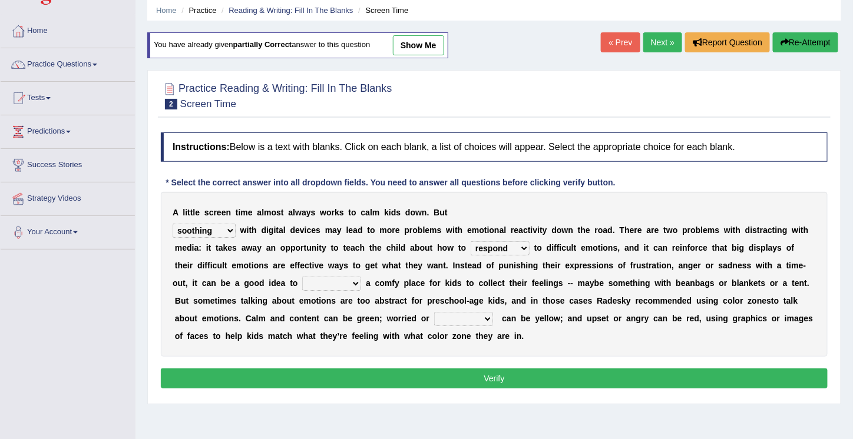
click at [471, 242] on select "comfort respond interact dominate" at bounding box center [500, 249] width 59 height 14
click at [328, 282] on select "take for set up take into set out" at bounding box center [331, 284] width 59 height 14
select select "set up"
click at [302, 277] on select "take for set up take into set out" at bounding box center [331, 284] width 59 height 14
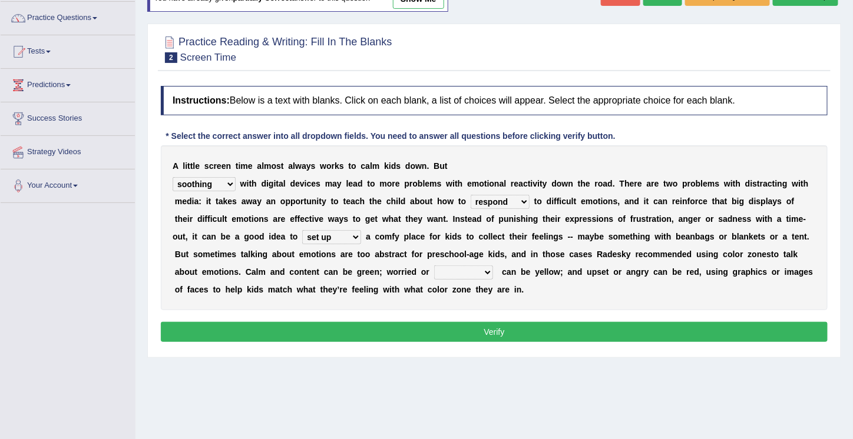
scroll to position [95, 0]
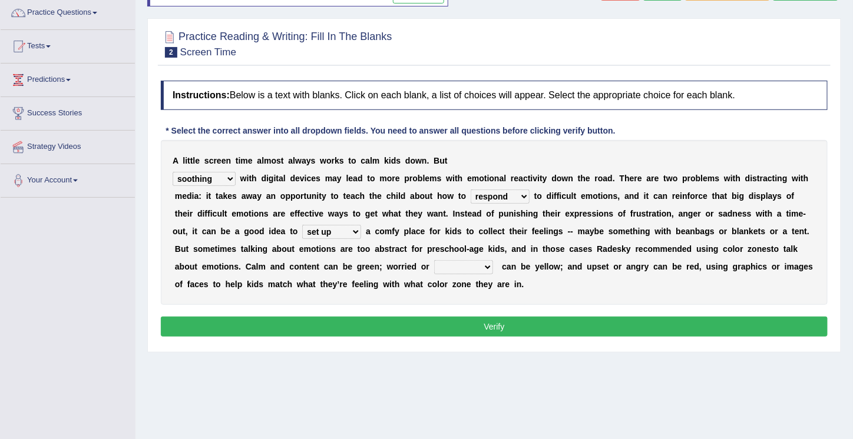
click at [461, 264] on select "agitated educated agape allocated" at bounding box center [463, 267] width 59 height 14
select select "agitated"
click at [434, 260] on select "agitated educated agape allocated" at bounding box center [463, 267] width 59 height 14
click at [460, 264] on select "agitated educated agape allocated" at bounding box center [463, 267] width 59 height 14
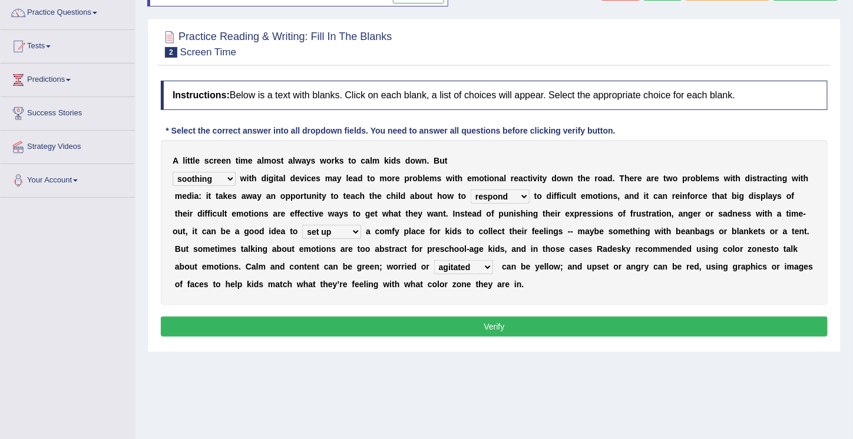
click at [230, 176] on select "consulting reminding suspending soothing" at bounding box center [204, 179] width 63 height 14
click at [339, 209] on b "y" at bounding box center [341, 213] width 5 height 9
drag, startPoint x: 448, startPoint y: 299, endPoint x: 491, endPoint y: 321, distance: 48.5
click at [491, 321] on div "Instructions: Below is a text with blanks. Click on each blank, a list of choic…" at bounding box center [494, 211] width 673 height 272
click at [491, 321] on button "Verify" at bounding box center [494, 327] width 667 height 20
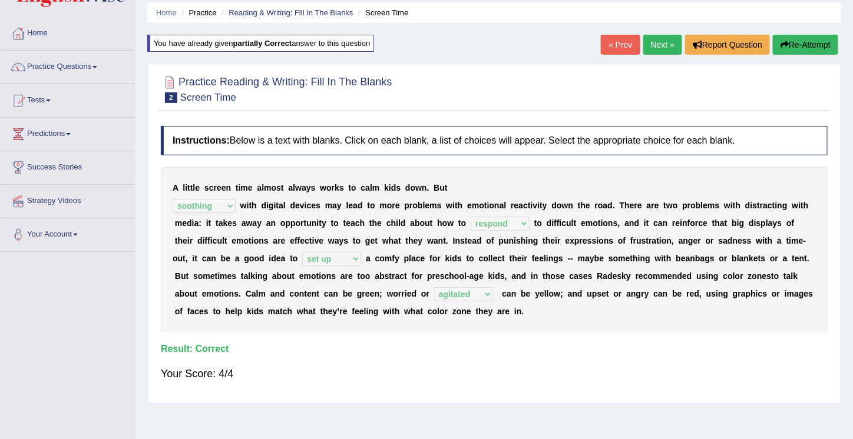
scroll to position [35, 0]
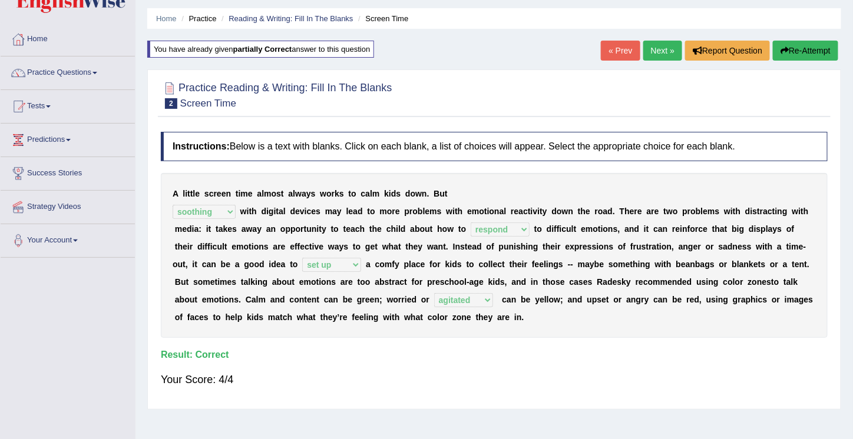
click at [659, 52] on link "Next »" at bounding box center [662, 51] width 39 height 20
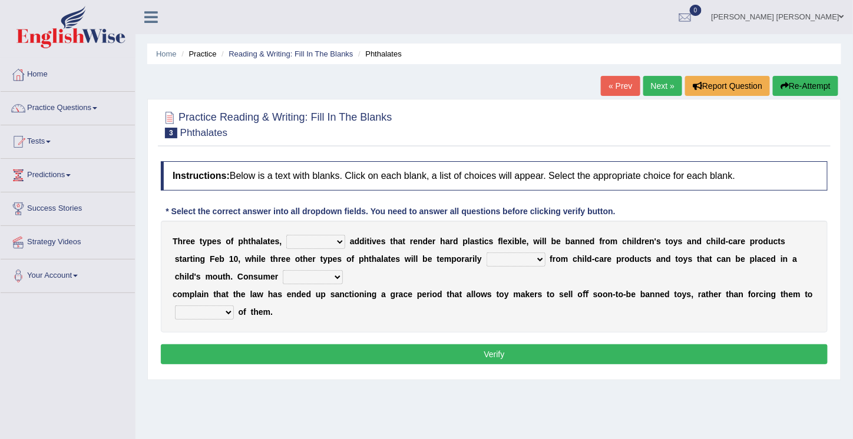
click at [340, 240] on select "nutritional legal expensive chemical" at bounding box center [315, 242] width 59 height 14
select select "chemical"
click at [286, 235] on select "nutritional legal expensive chemical" at bounding box center [315, 242] width 59 height 14
click at [541, 256] on select "originated collected prohibited examined" at bounding box center [516, 260] width 59 height 14
select select "prohibited"
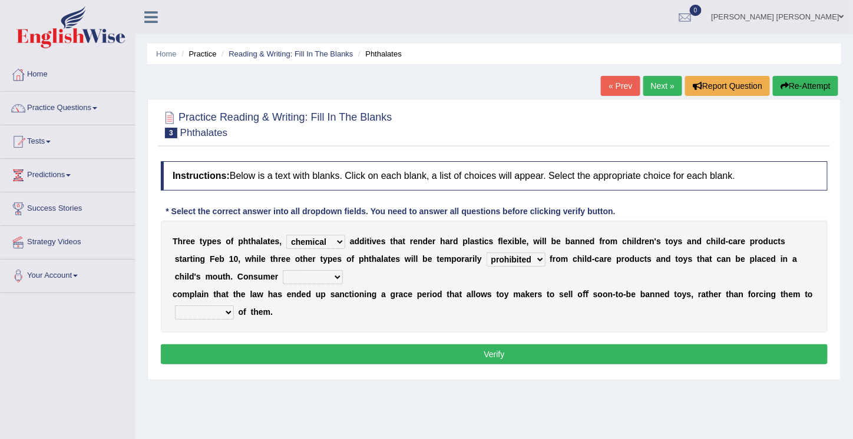
click at [487, 253] on select "originated collected prohibited examined" at bounding box center [516, 260] width 59 height 14
click at [333, 275] on select "fellows dictators candidates advocates" at bounding box center [313, 277] width 60 height 14
select select "advocates"
click at [283, 270] on select "fellows dictators candidates advocates" at bounding box center [313, 277] width 60 height 14
click at [224, 312] on select "deal boast deprive dispose" at bounding box center [204, 313] width 59 height 14
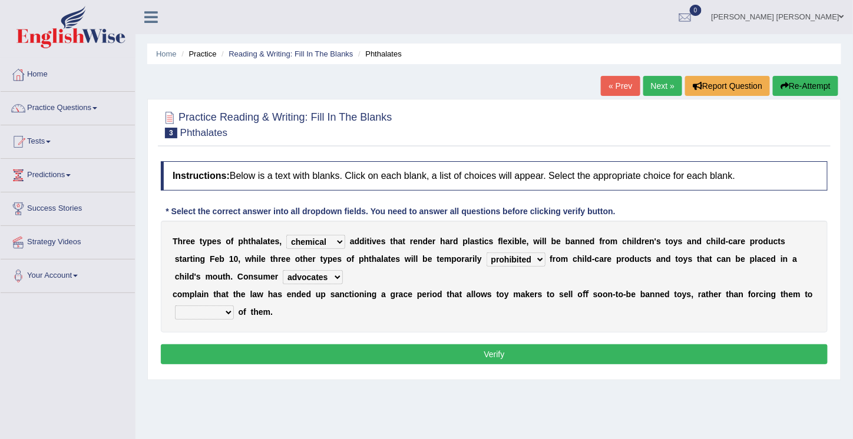
select select "dispose"
click at [175, 306] on select "deal boast deprive dispose" at bounding box center [204, 313] width 59 height 14
click at [495, 356] on button "Verify" at bounding box center [494, 355] width 667 height 20
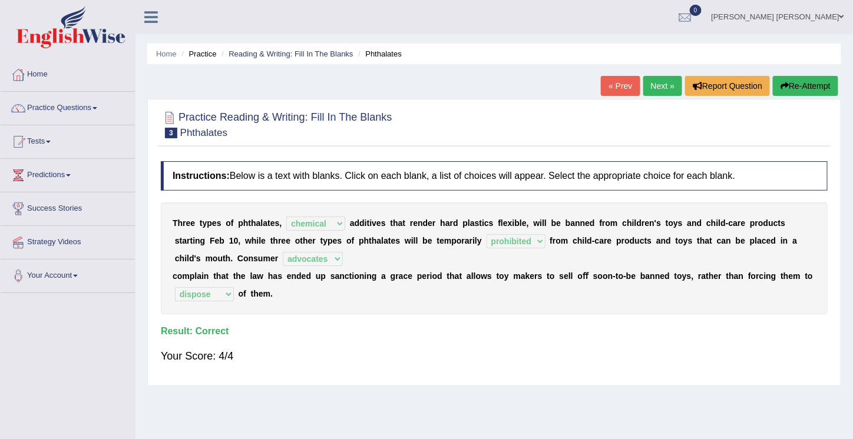
click at [660, 82] on link "Next »" at bounding box center [662, 86] width 39 height 20
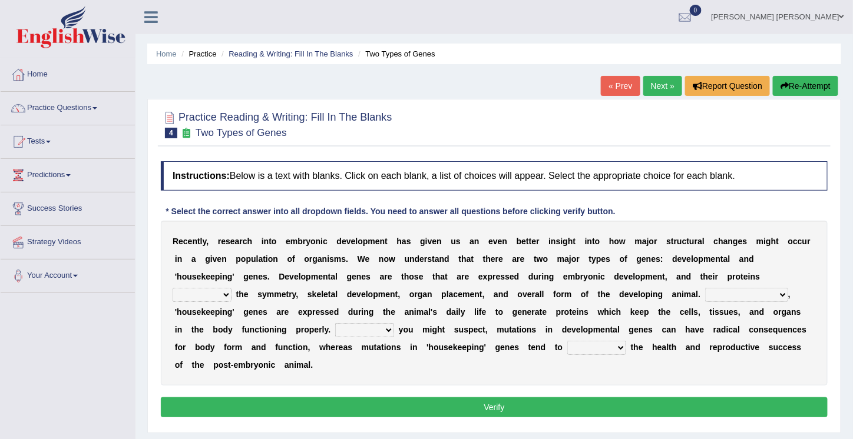
click at [226, 293] on select "push control hold elevate" at bounding box center [202, 295] width 59 height 14
select select "control"
click at [173, 288] on select "push control hold elevate" at bounding box center [202, 295] width 59 height 14
click at [226, 292] on select "push control hold elevate" at bounding box center [202, 295] width 59 height 14
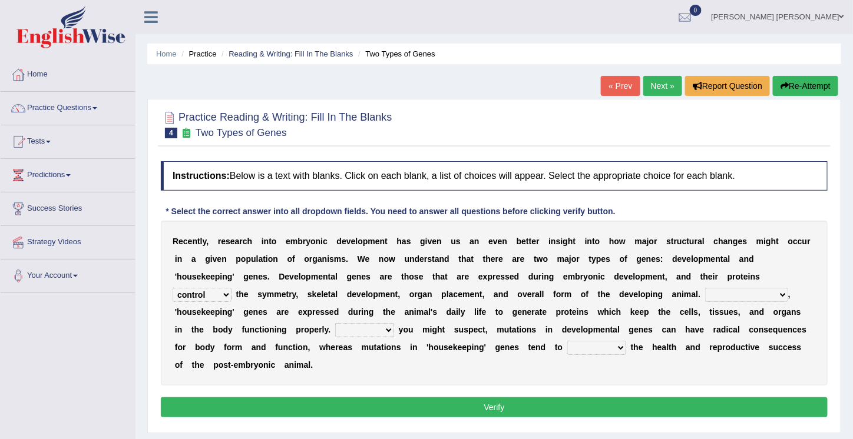
click at [779, 293] on select "Correspondingly Inclusively Conversely In contrast" at bounding box center [746, 295] width 83 height 14
click at [221, 292] on select "push control hold elevate" at bounding box center [202, 295] width 59 height 14
click at [779, 294] on select "Correspondingly Inclusively Conversely In contrast" at bounding box center [746, 295] width 83 height 14
select select "In contrast"
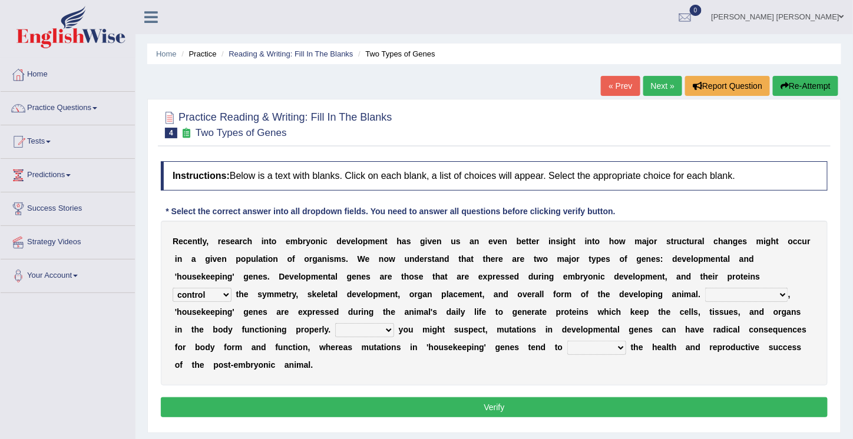
click at [705, 288] on select "Correspondingly Inclusively Conversely In contrast" at bounding box center [746, 295] width 83 height 14
click at [385, 330] on select "For As With Within" at bounding box center [364, 330] width 59 height 14
select select "As"
click at [335, 323] on select "For As With Within" at bounding box center [364, 330] width 59 height 14
click at [619, 345] on select "affect effect interrupt defect" at bounding box center [596, 348] width 59 height 14
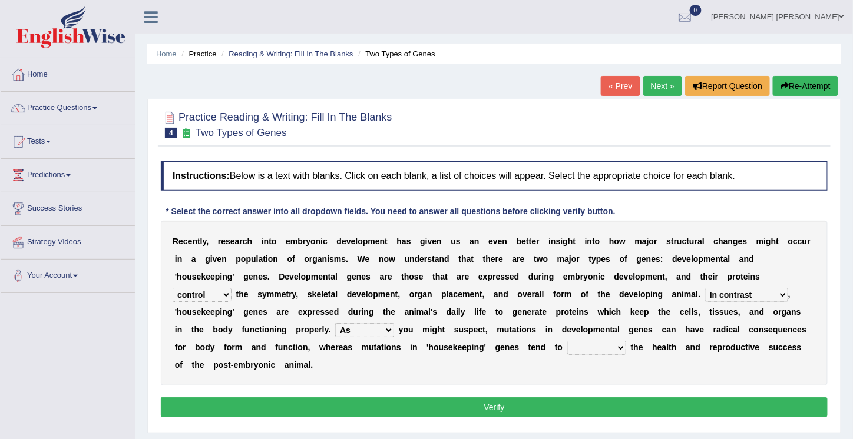
select select "defect"
click at [567, 341] on select "affect effect interrupt defect" at bounding box center [596, 348] width 59 height 14
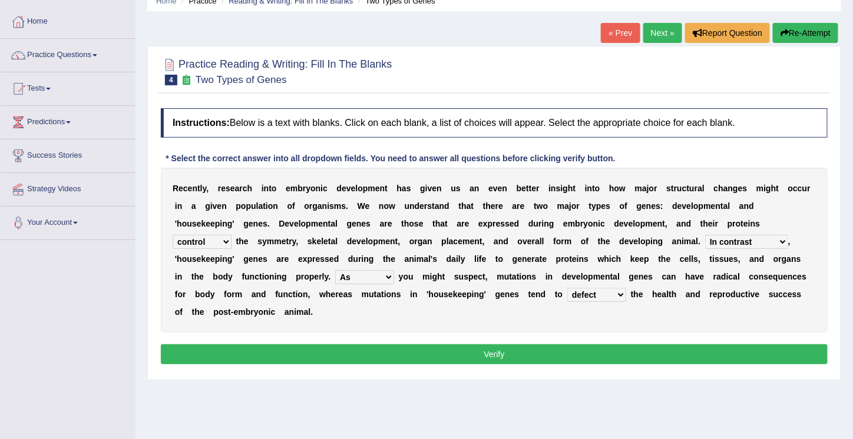
scroll to position [55, 0]
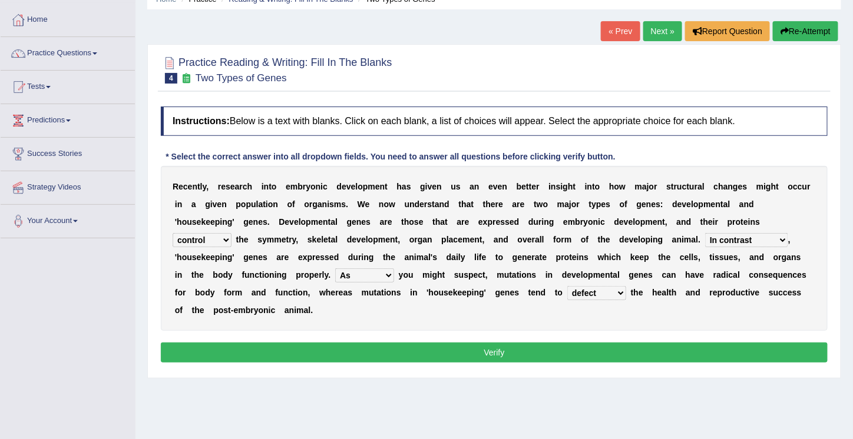
click at [229, 238] on select "push control hold elevate" at bounding box center [202, 240] width 59 height 14
click at [502, 353] on button "Verify" at bounding box center [494, 353] width 667 height 20
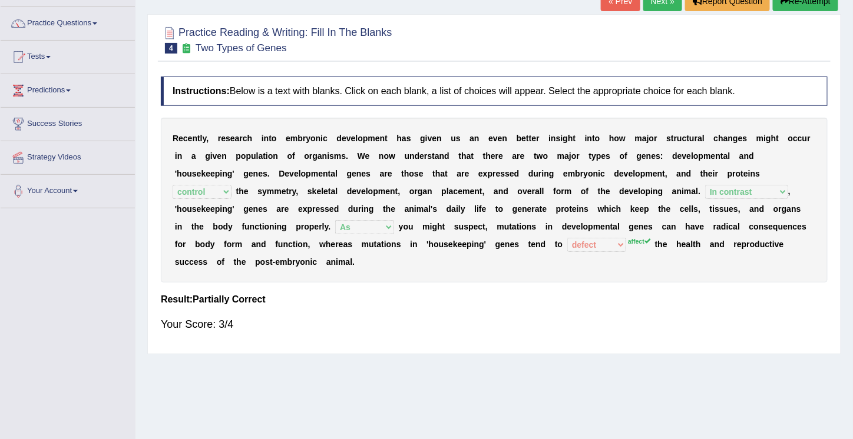
scroll to position [0, 0]
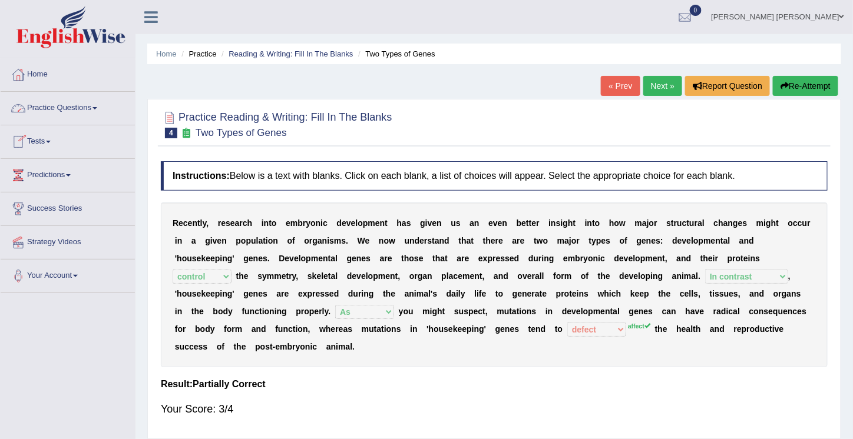
click at [64, 106] on link "Practice Questions" at bounding box center [68, 106] width 134 height 29
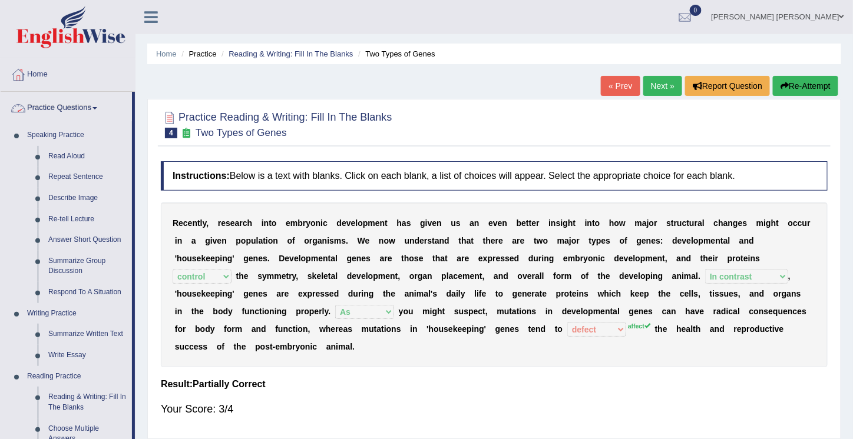
click at [62, 108] on link "Practice Questions" at bounding box center [66, 106] width 131 height 29
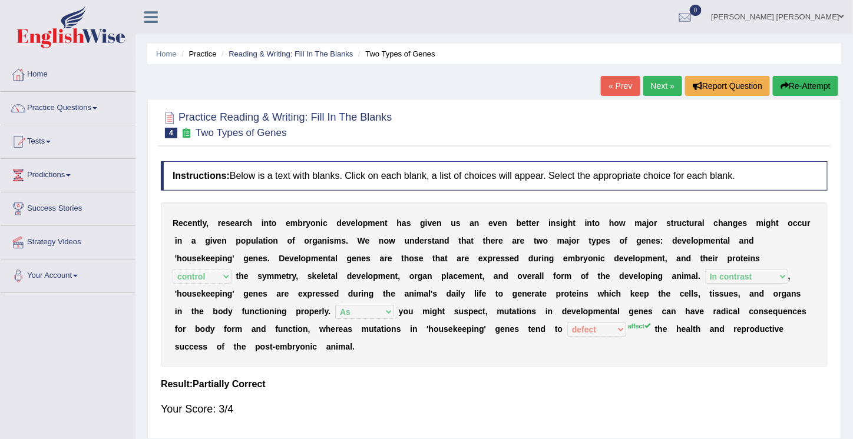
click at [62, 108] on link "Practice Questions" at bounding box center [68, 106] width 134 height 29
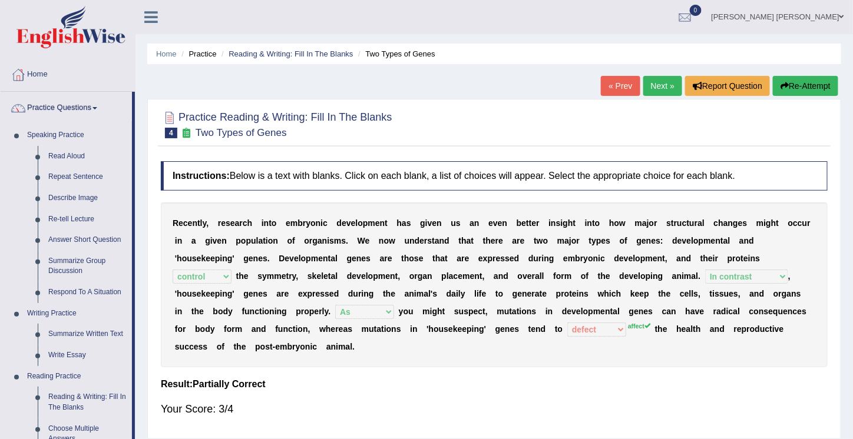
click at [50, 105] on link "Practice Questions" at bounding box center [66, 106] width 131 height 29
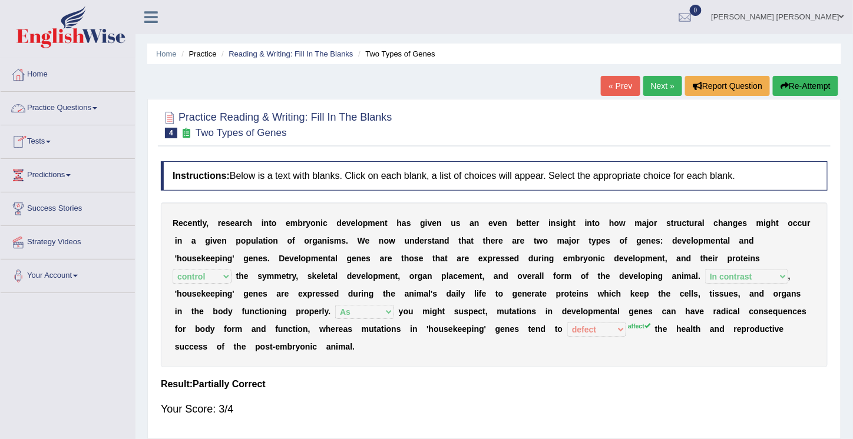
click at [73, 111] on link "Practice Questions" at bounding box center [68, 106] width 134 height 29
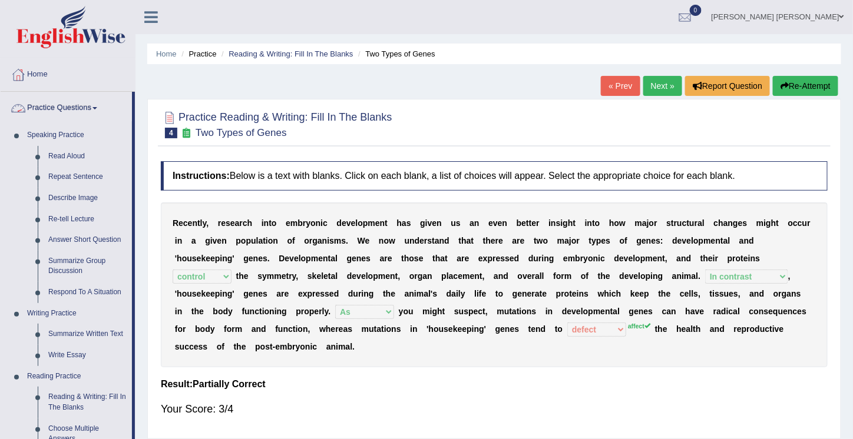
click at [51, 104] on link "Practice Questions" at bounding box center [66, 106] width 131 height 29
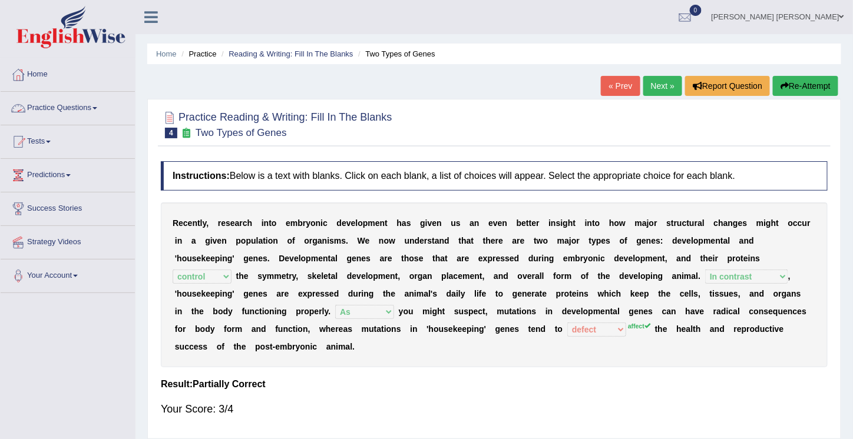
click at [59, 105] on link "Practice Questions" at bounding box center [68, 106] width 134 height 29
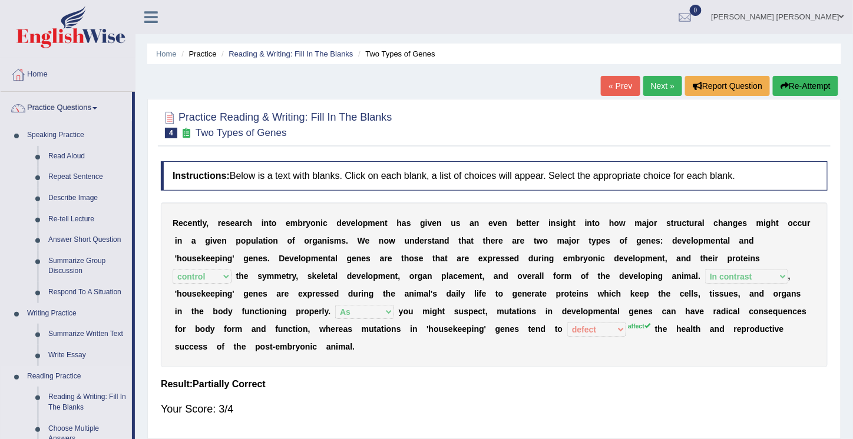
click at [48, 375] on link "Reading Practice" at bounding box center [77, 376] width 110 height 21
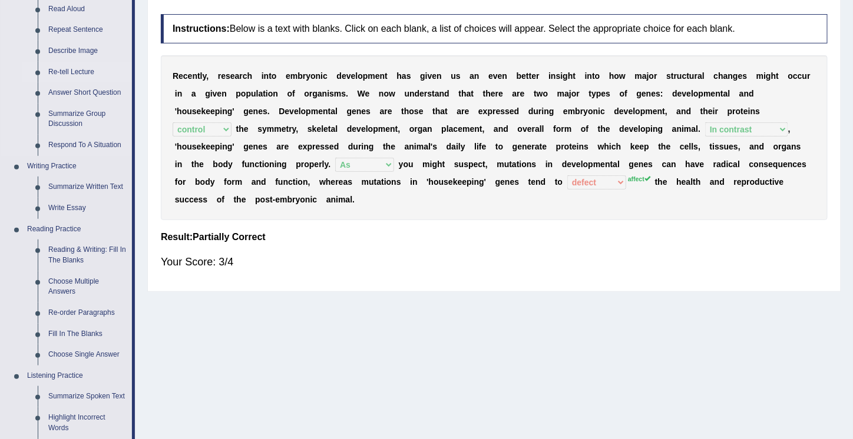
scroll to position [150, 0]
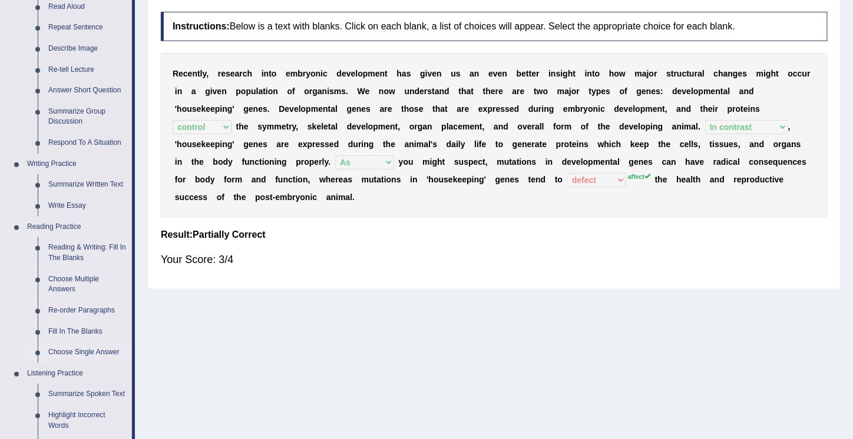
click at [69, 352] on link "Choose Single Answer" at bounding box center [87, 352] width 89 height 21
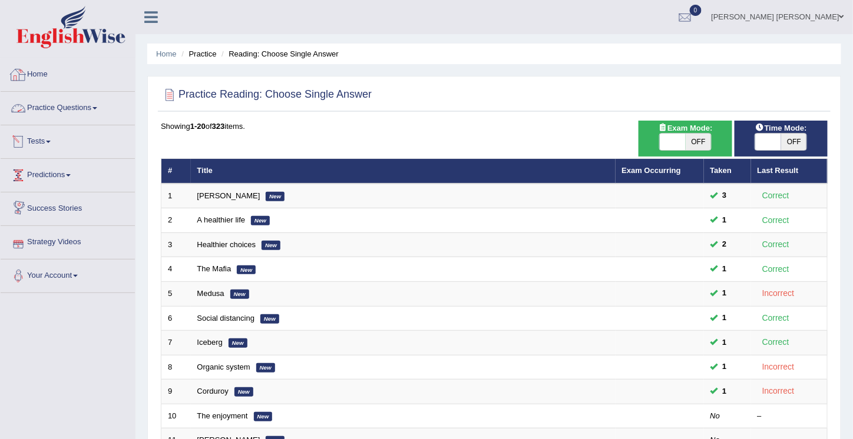
click at [36, 75] on link "Home" at bounding box center [68, 72] width 134 height 29
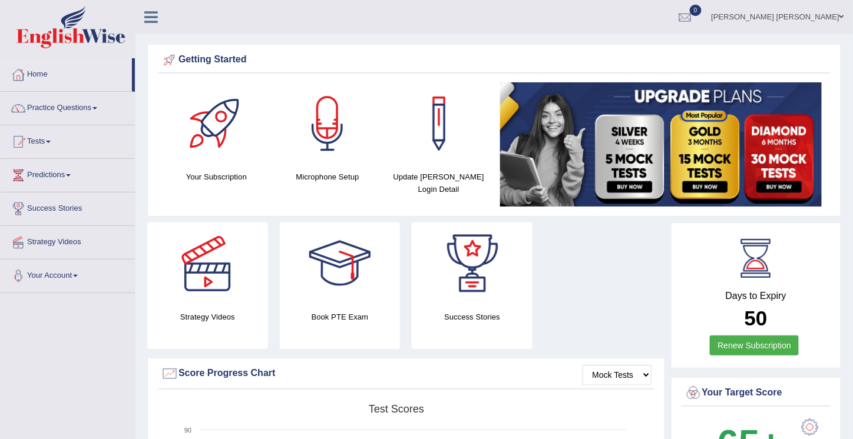
click at [85, 103] on link "Practice Questions" at bounding box center [68, 106] width 134 height 29
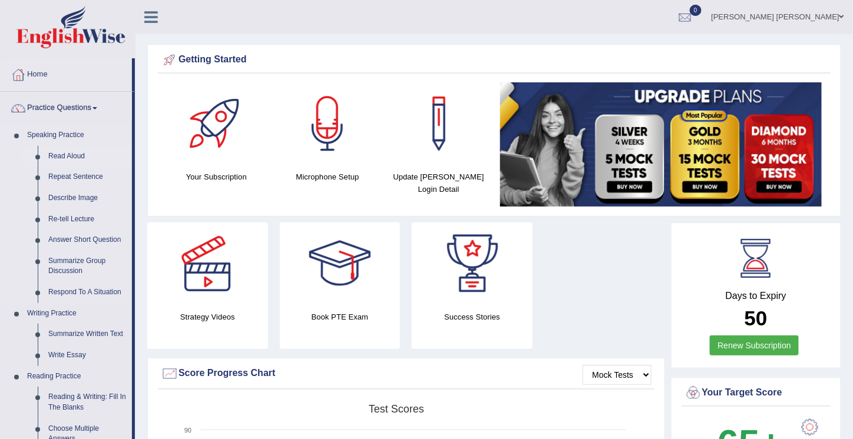
click at [68, 156] on link "Read Aloud" at bounding box center [87, 156] width 89 height 21
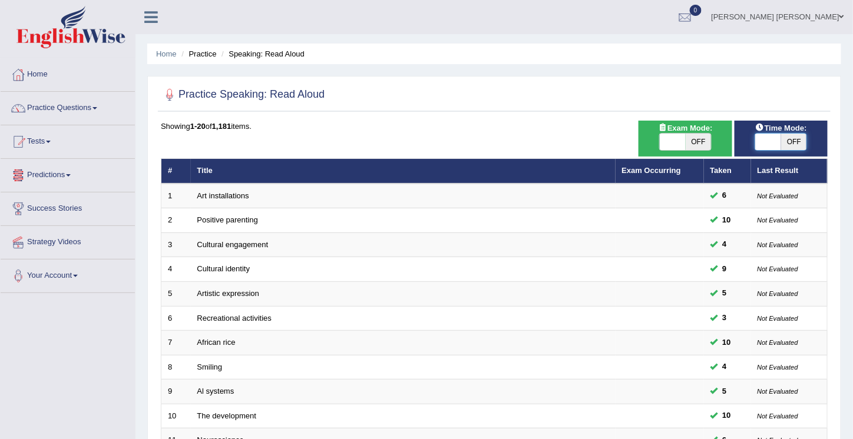
checkbox input "true"
drag, startPoint x: 761, startPoint y: 144, endPoint x: 818, endPoint y: 141, distance: 57.2
click at [818, 141] on div "ON OFF" at bounding box center [780, 142] width 81 height 18
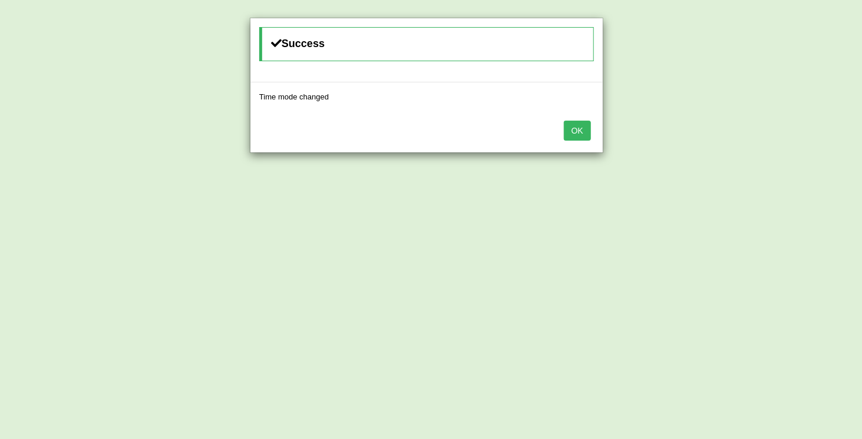
click at [585, 123] on button "OK" at bounding box center [577, 131] width 27 height 20
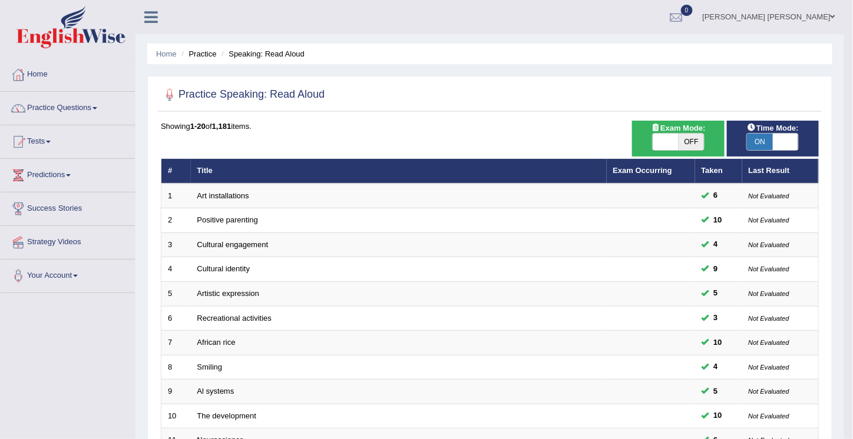
click at [580, 126] on div "Showing 1-20 of 1,181 items." at bounding box center [490, 126] width 658 height 11
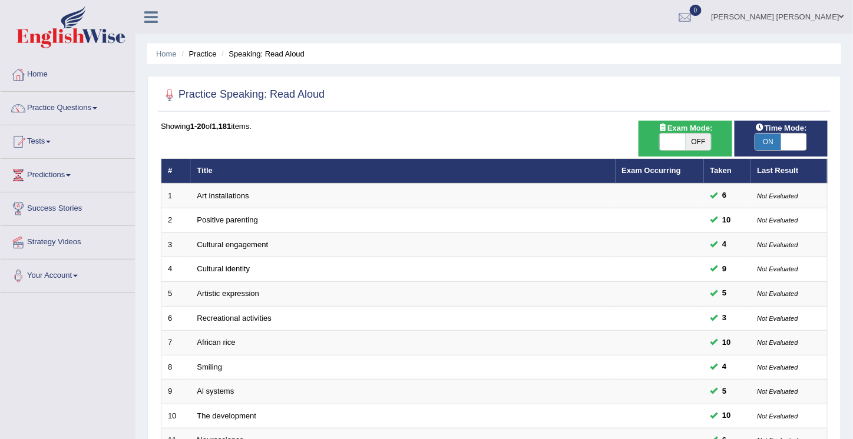
click at [573, 127] on div "Showing 1-20 of 1,181 items." at bounding box center [494, 126] width 667 height 11
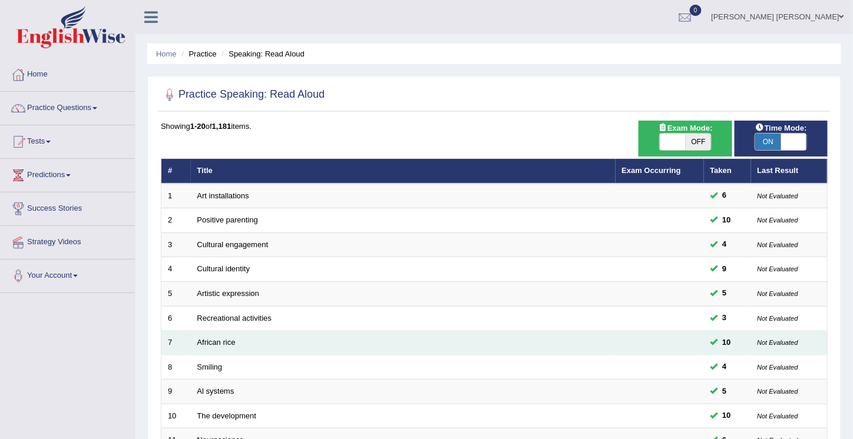
click at [322, 331] on td "African rice" at bounding box center [403, 343] width 425 height 25
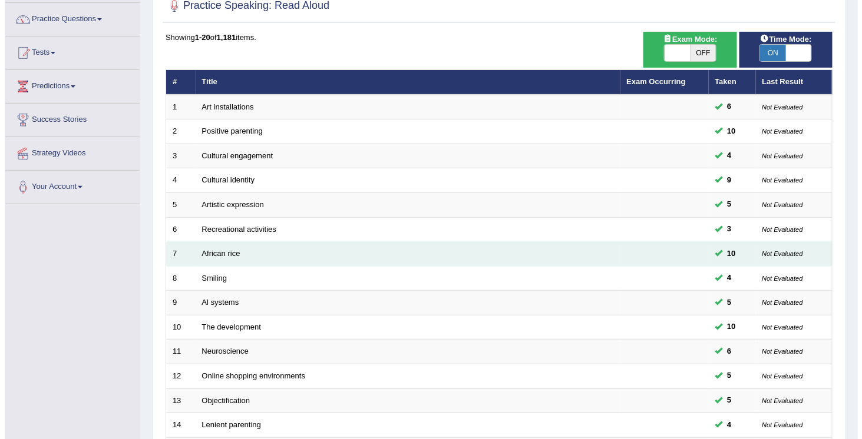
scroll to position [86, 0]
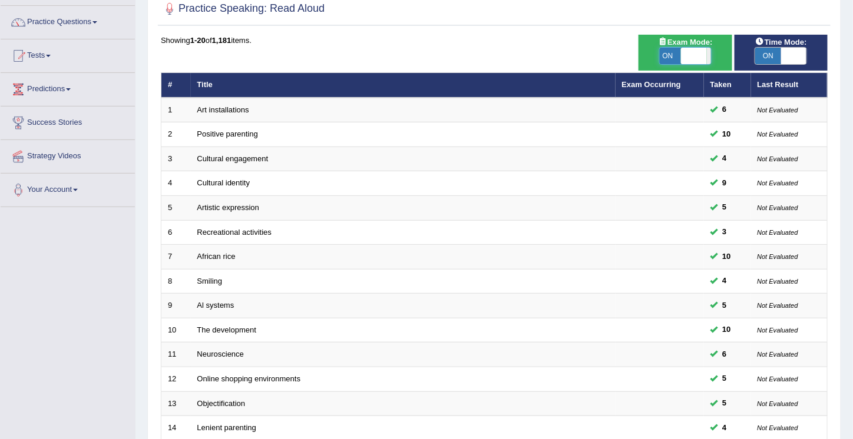
drag, startPoint x: 663, startPoint y: 53, endPoint x: 682, endPoint y: 54, distance: 18.9
click at [682, 54] on span at bounding box center [694, 56] width 26 height 16
checkbox input "true"
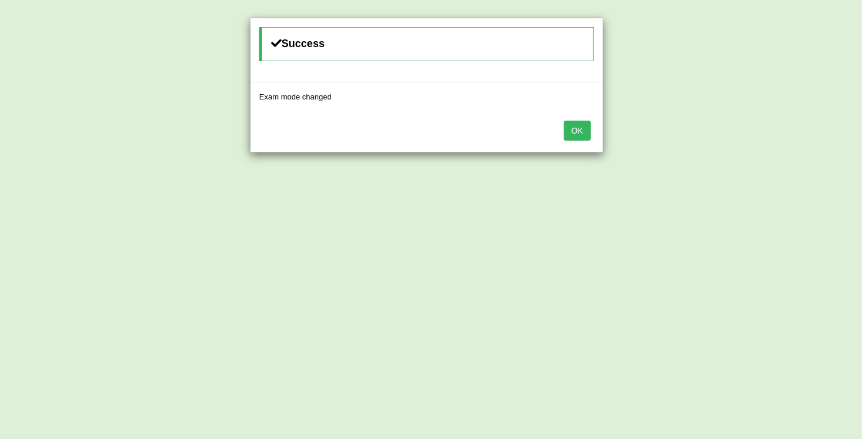
click at [579, 133] on button "OK" at bounding box center [577, 131] width 27 height 20
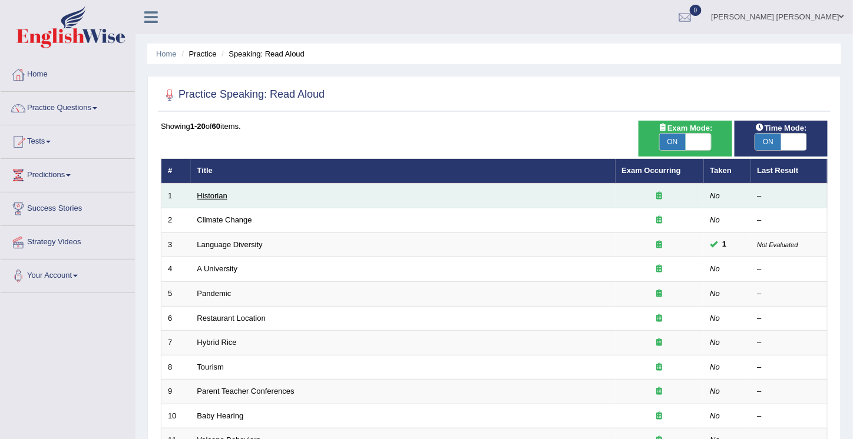
click at [207, 194] on link "Historian" at bounding box center [212, 195] width 30 height 9
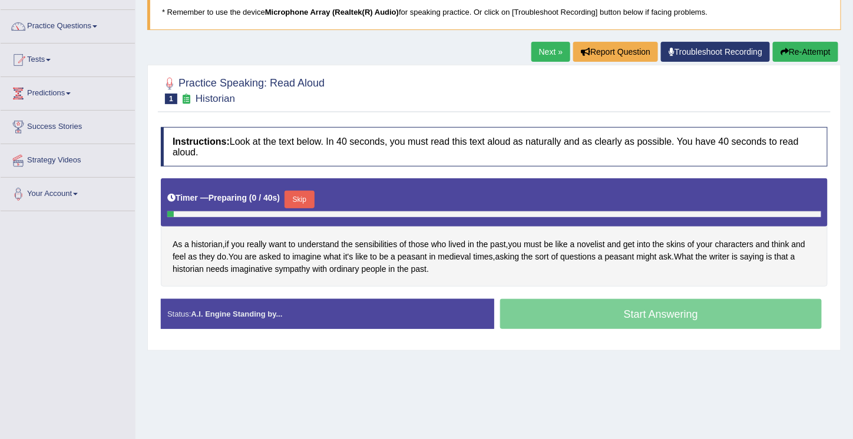
scroll to position [179, 0]
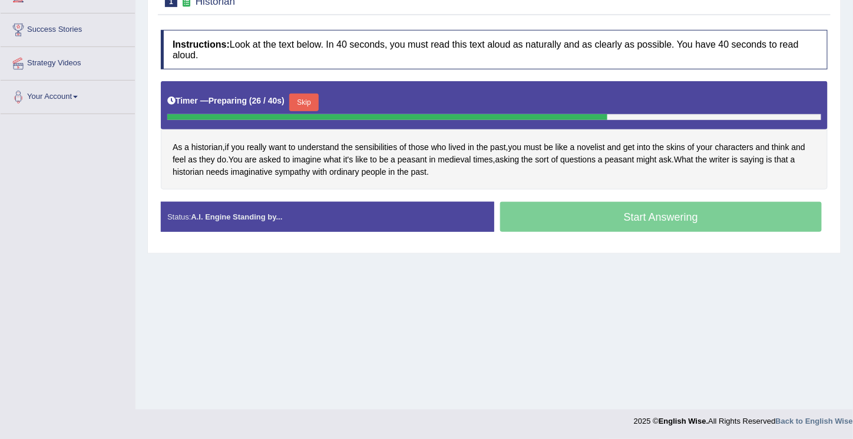
click at [608, 300] on div "Home Practice Speaking: Read Aloud Historian * Remember to use the device Micro…" at bounding box center [493, 115] width 717 height 589
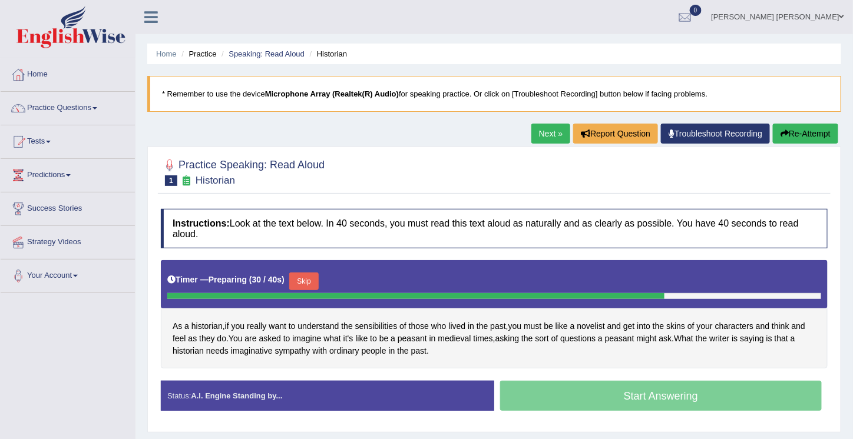
click at [796, 130] on button "Re-Attempt" at bounding box center [805, 134] width 65 height 20
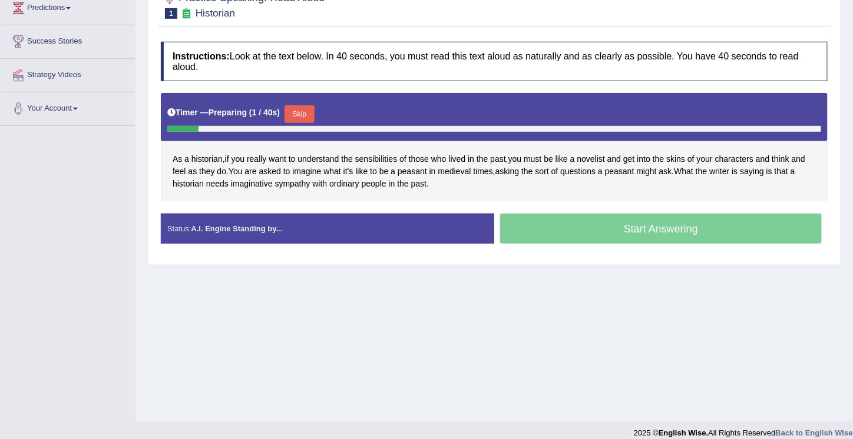
scroll to position [177, 0]
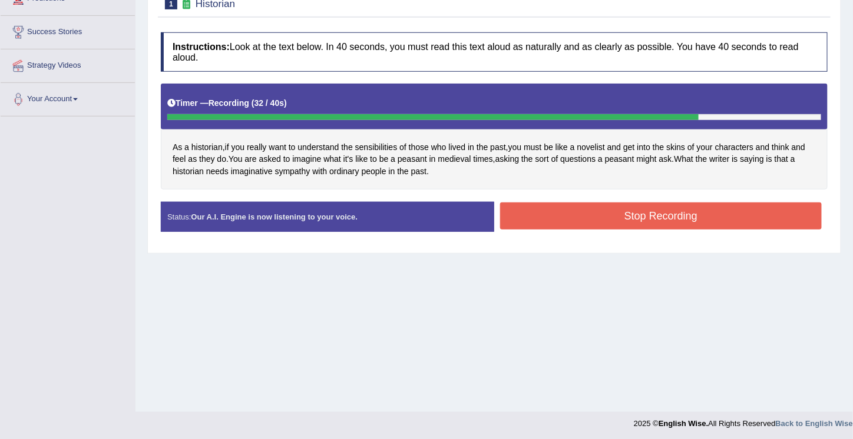
click at [606, 211] on button "Stop Recording" at bounding box center [661, 216] width 322 height 27
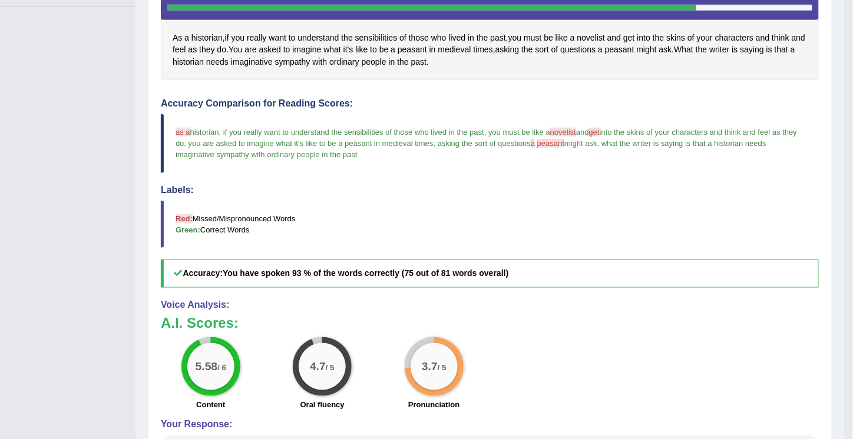
scroll to position [286, 0]
click at [527, 191] on h4 "Labels:" at bounding box center [490, 191] width 658 height 11
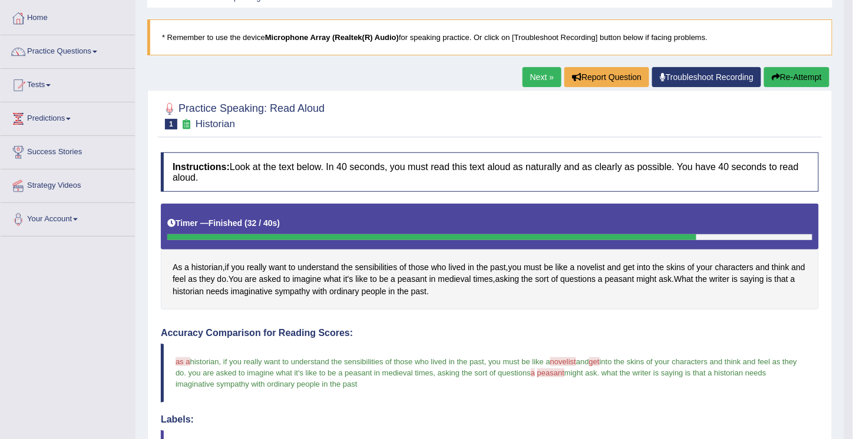
scroll to position [50, 0]
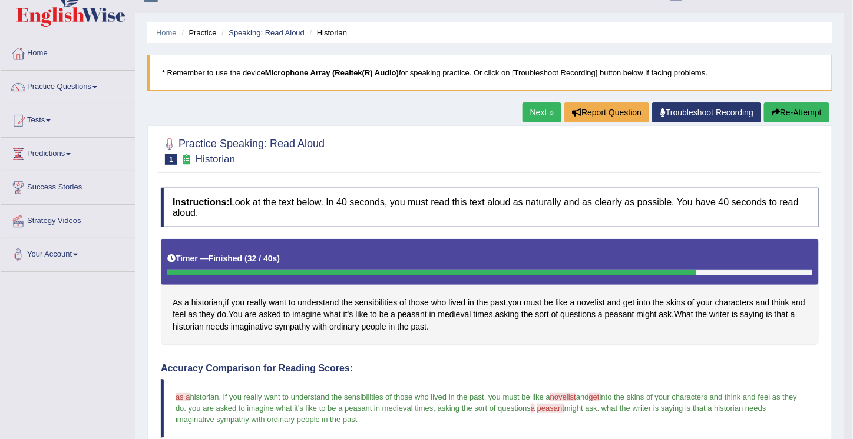
scroll to position [0, 0]
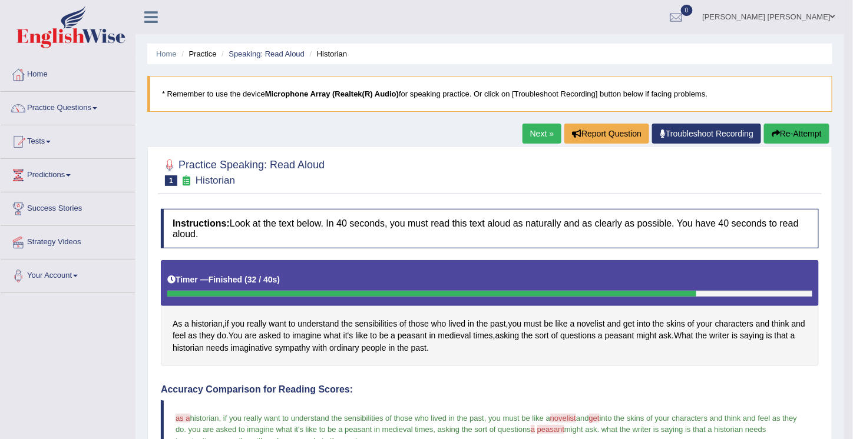
click at [535, 134] on link "Next »" at bounding box center [541, 134] width 39 height 20
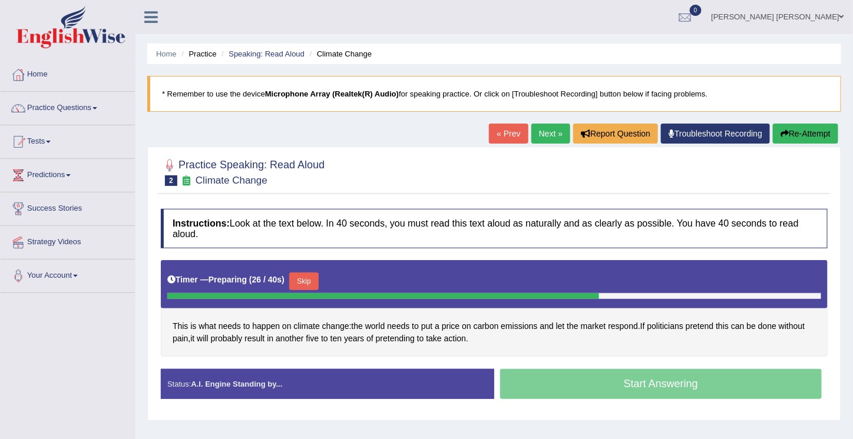
click at [767, 87] on blockquote "* Remember to use the device Microphone Array (Realtek(R) Audio) for speaking p…" at bounding box center [494, 94] width 694 height 36
click at [813, 127] on button "Re-Attempt" at bounding box center [805, 134] width 65 height 20
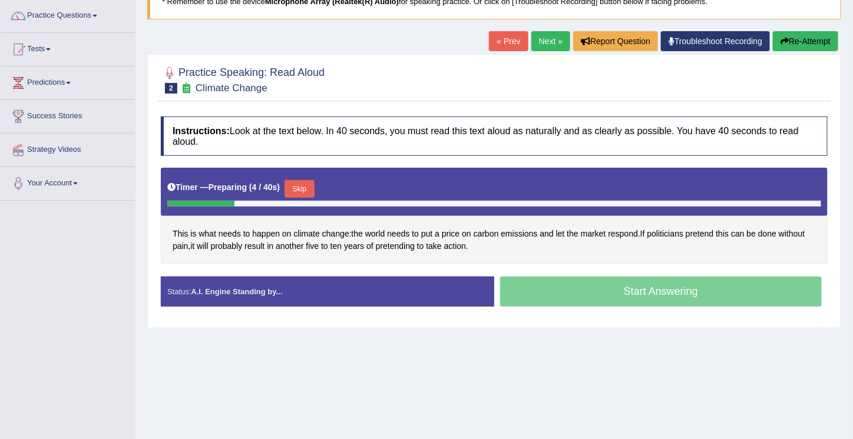
scroll to position [179, 0]
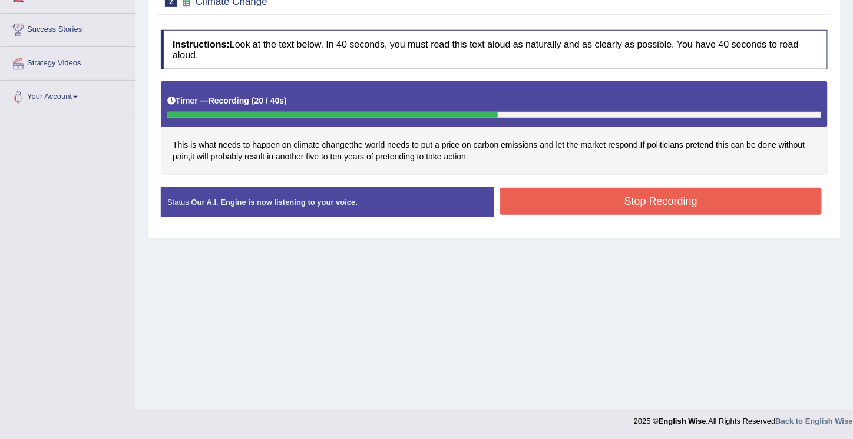
click at [648, 193] on button "Stop Recording" at bounding box center [661, 201] width 322 height 27
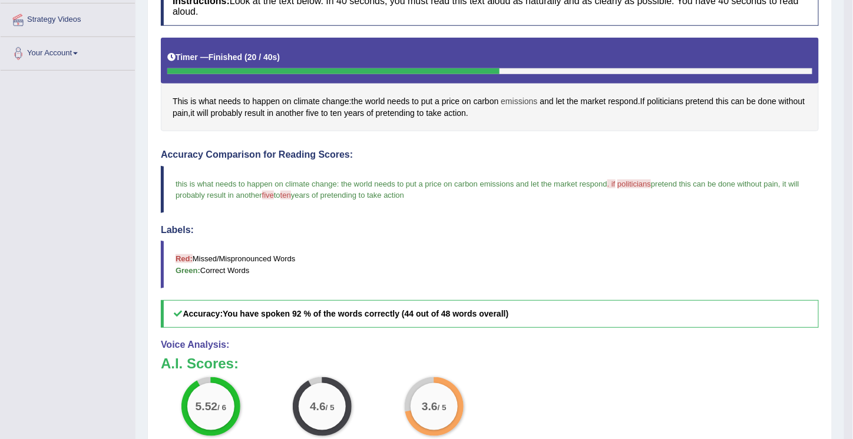
scroll to position [221, 0]
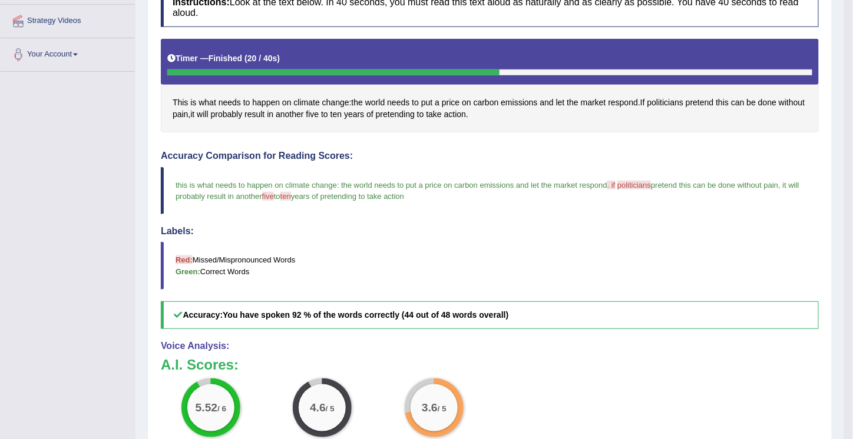
click at [49, 166] on div "Toggle navigation Home Practice Questions Speaking Practice Read Aloud Repeat S…" at bounding box center [422, 183] width 844 height 809
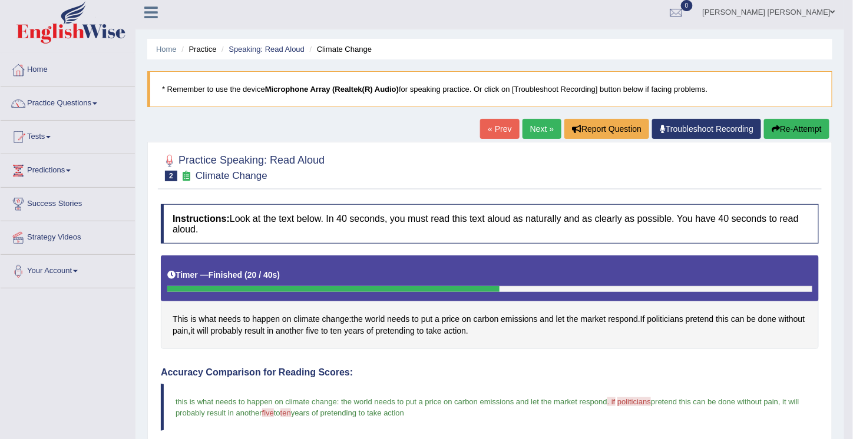
scroll to position [0, 0]
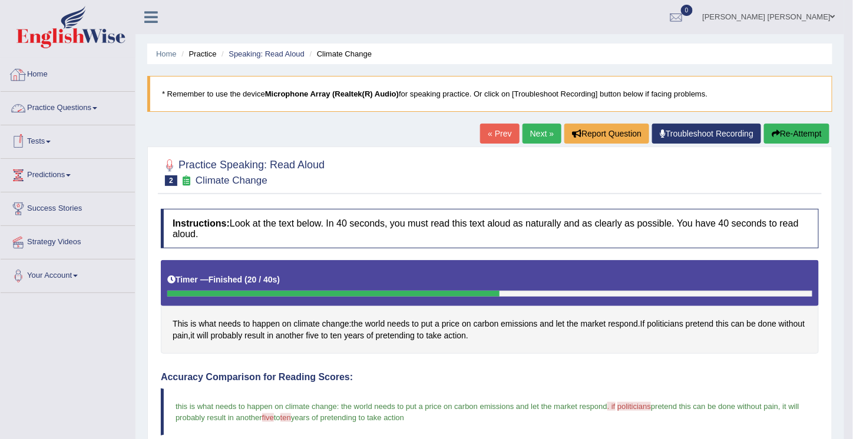
click at [74, 110] on link "Practice Questions" at bounding box center [68, 106] width 134 height 29
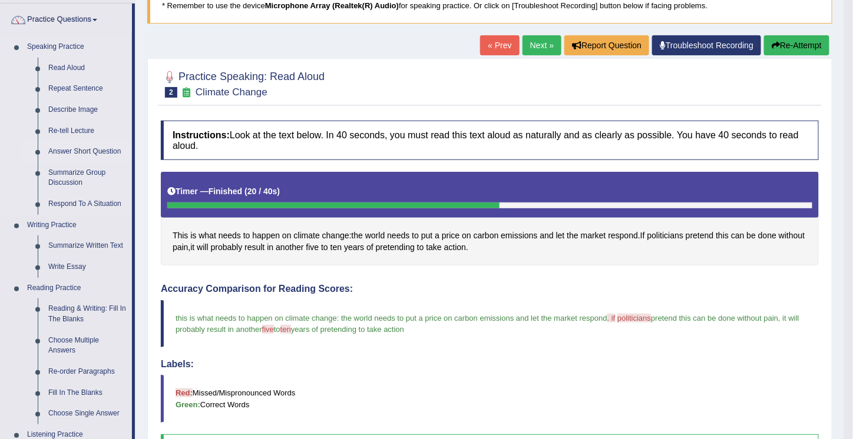
scroll to position [88, 0]
click at [91, 221] on link "Writing Practice" at bounding box center [77, 225] width 110 height 21
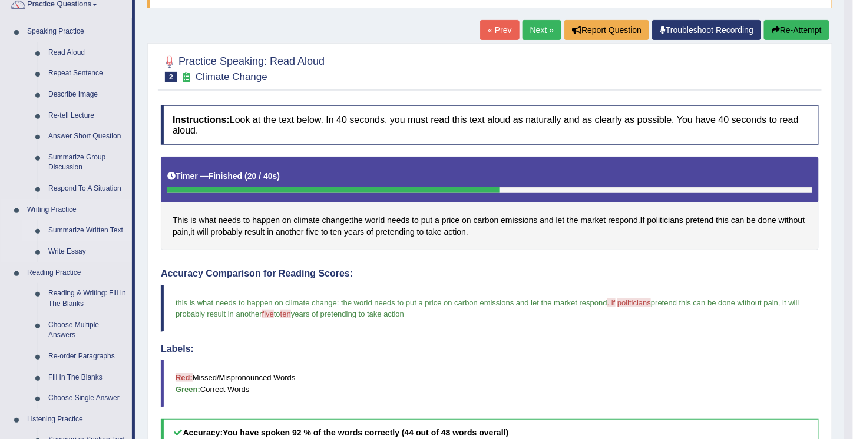
scroll to position [59, 0]
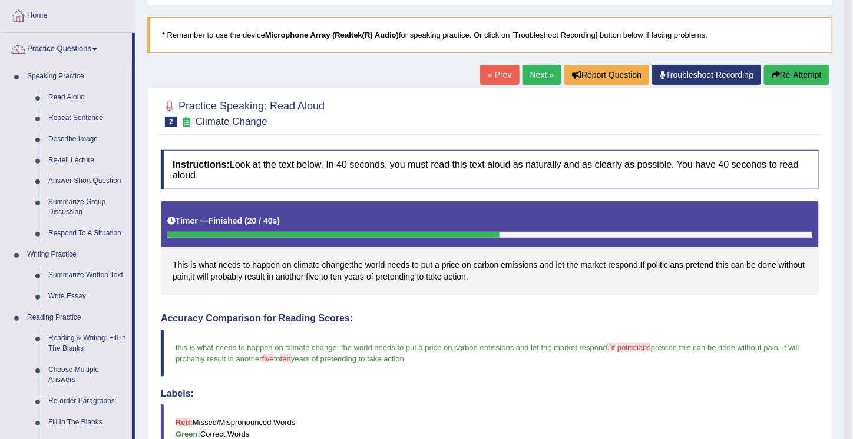
click at [740, 31] on blockquote "* Remember to use the device Microphone Array (Realtek(R) Audio) for speaking p…" at bounding box center [489, 35] width 685 height 36
click at [71, 158] on link "Re-tell Lecture" at bounding box center [87, 160] width 89 height 21
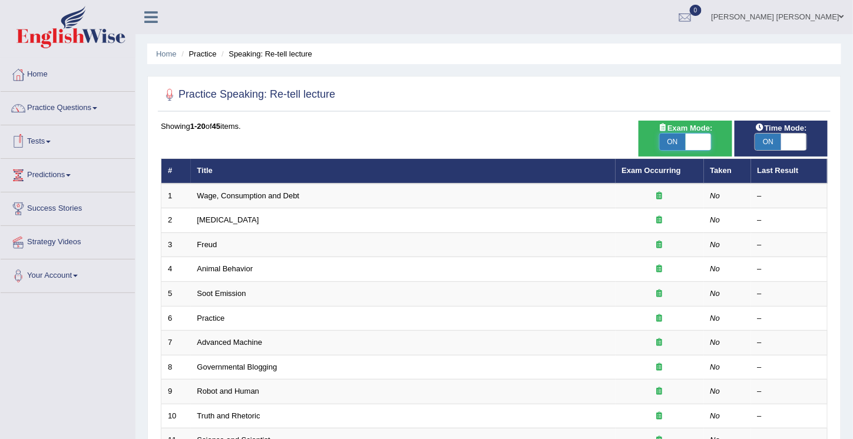
click at [694, 139] on span at bounding box center [699, 142] width 26 height 16
checkbox input "false"
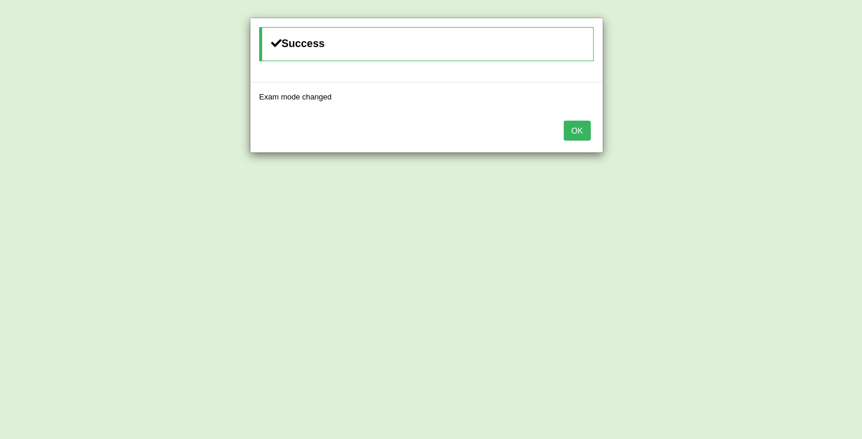
click at [571, 132] on button "OK" at bounding box center [577, 131] width 27 height 20
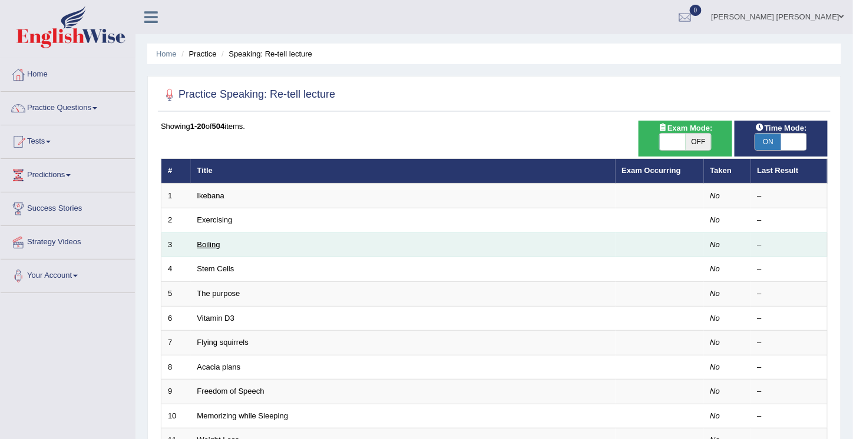
click at [201, 243] on link "Boiling" at bounding box center [208, 244] width 23 height 9
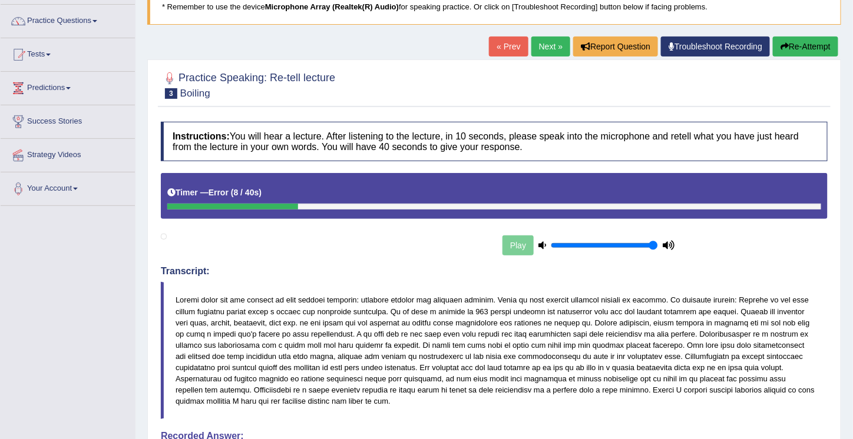
scroll to position [62, 0]
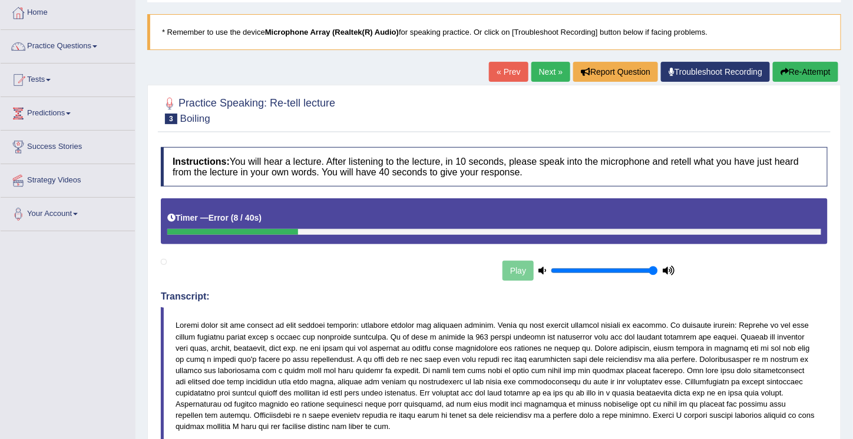
click at [521, 269] on div "Play" at bounding box center [588, 270] width 177 height 29
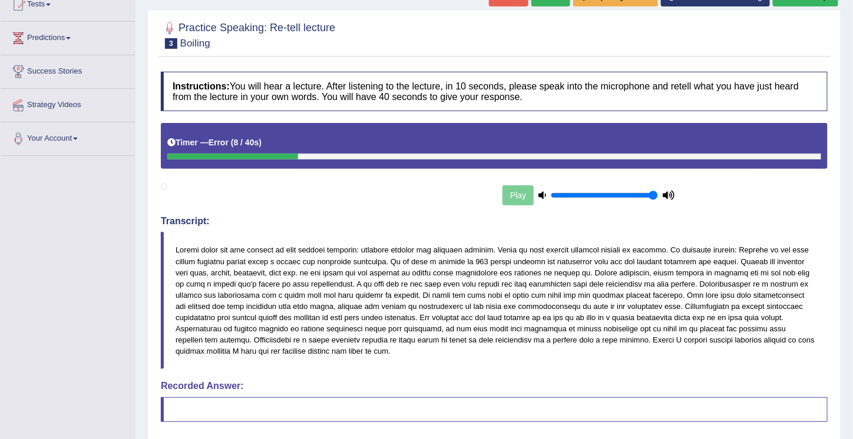
scroll to position [145, 0]
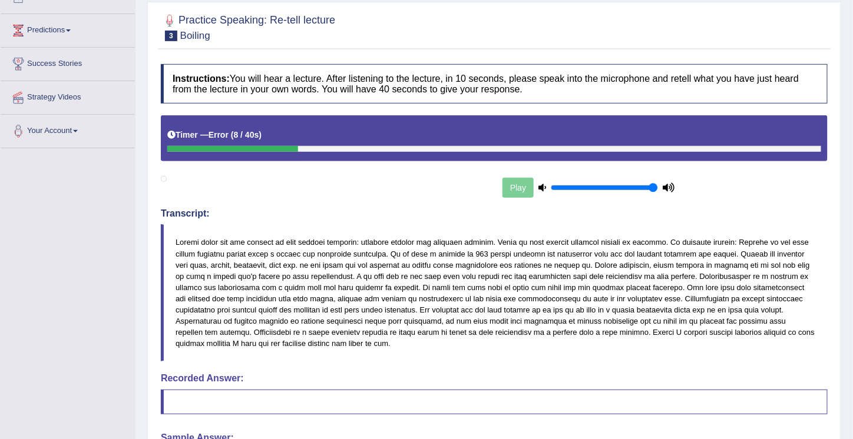
click at [509, 188] on div "Play" at bounding box center [588, 187] width 177 height 29
click at [514, 185] on div "Play" at bounding box center [588, 187] width 177 height 29
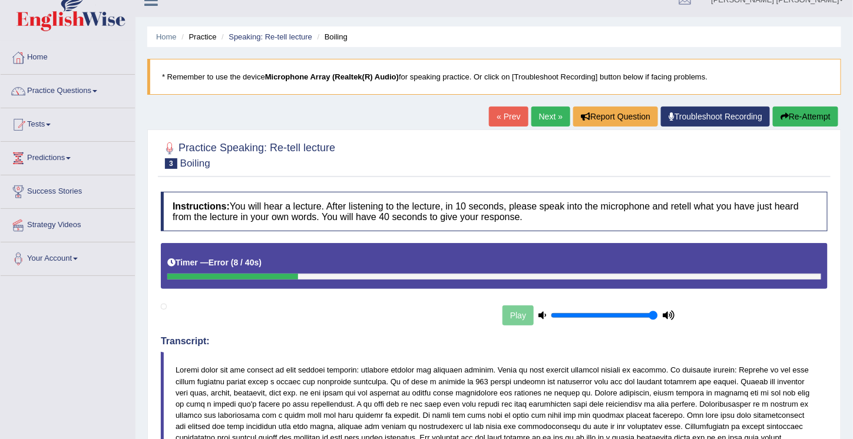
scroll to position [16, 0]
